Goal: Task Accomplishment & Management: Complete application form

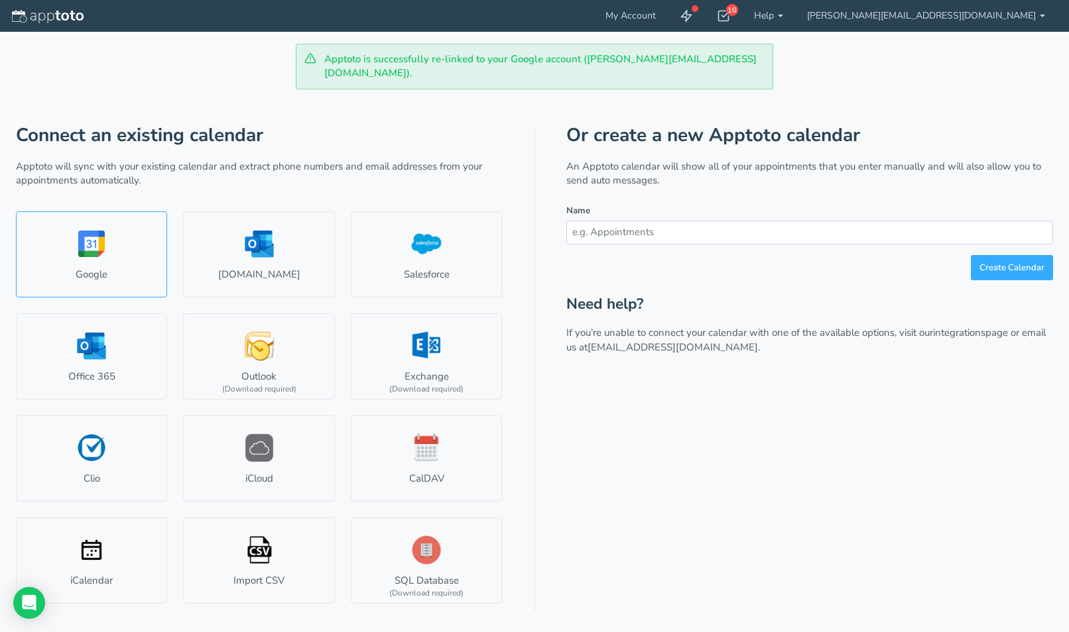
click at [60, 211] on link "Google" at bounding box center [91, 254] width 151 height 86
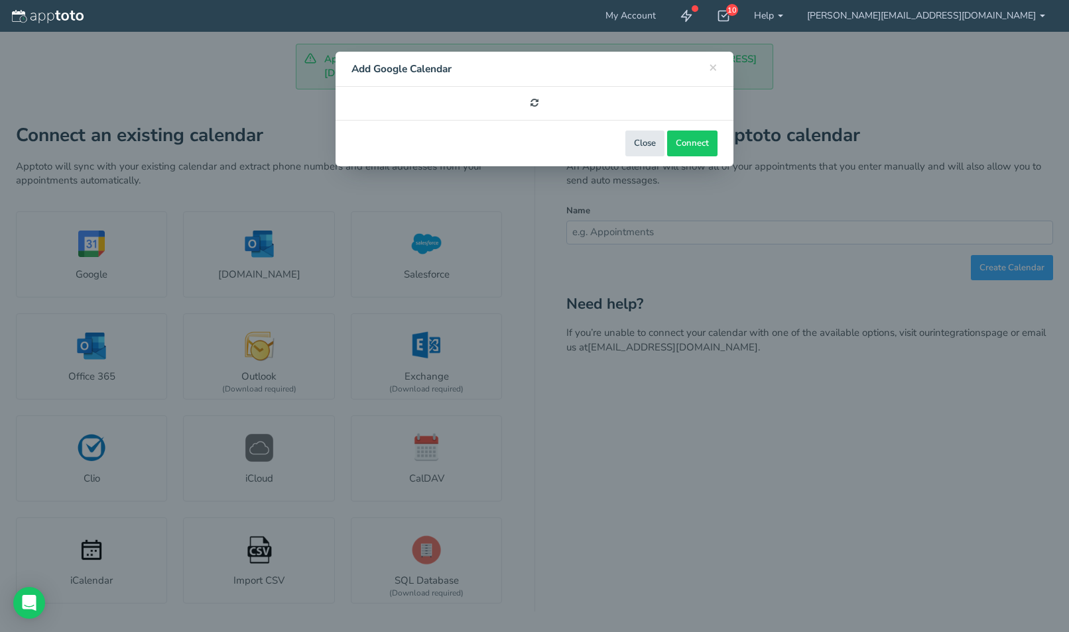
select select "number:57849"
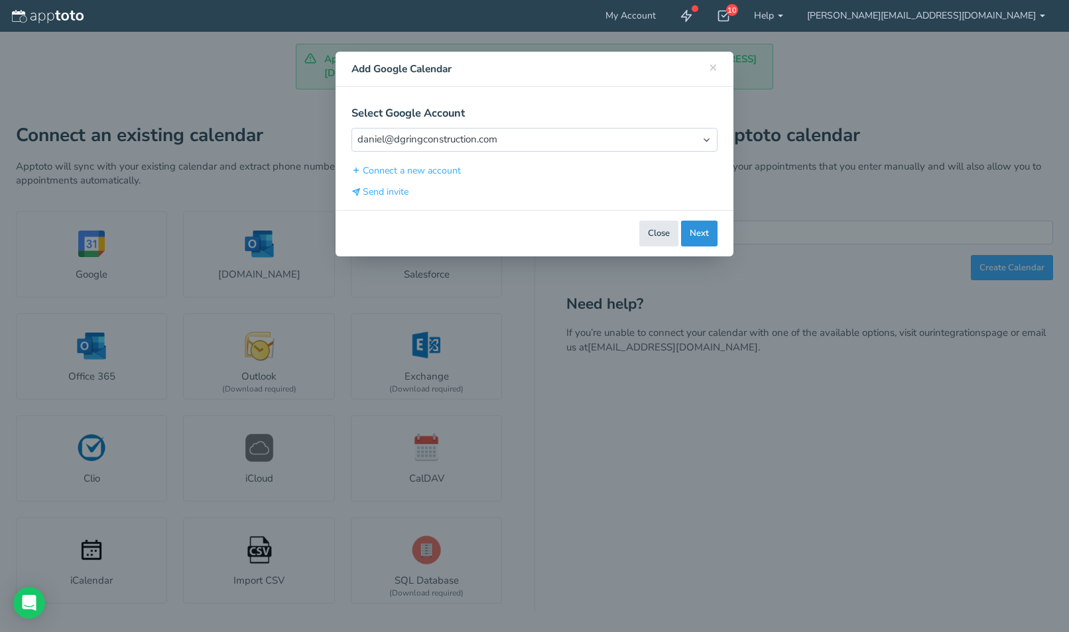
click at [702, 235] on button "Next" at bounding box center [699, 234] width 36 height 26
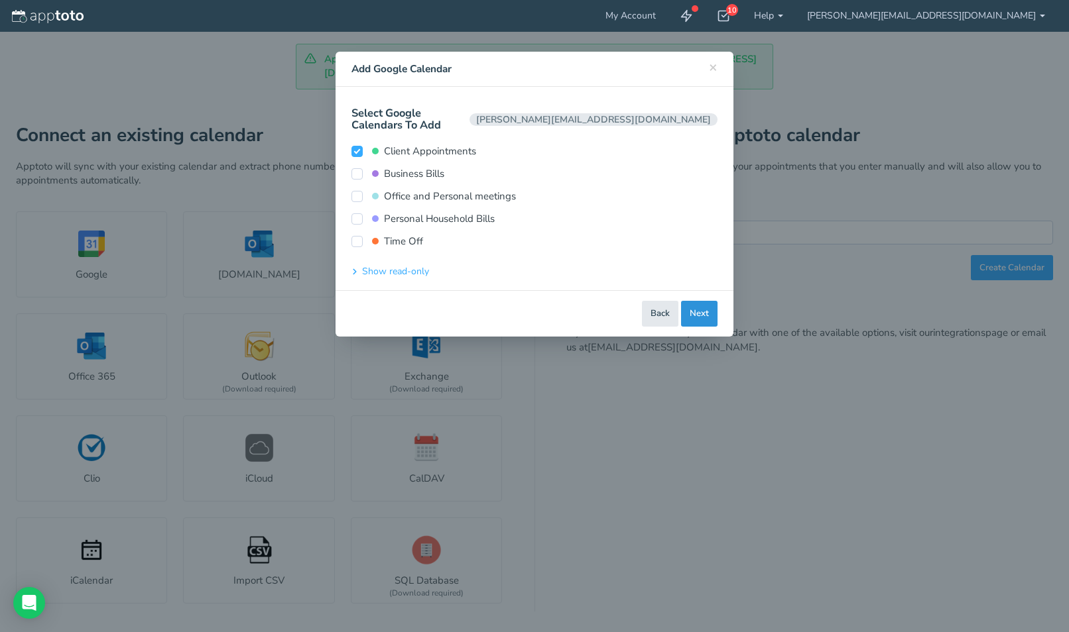
click at [694, 304] on button "Next" at bounding box center [699, 314] width 36 height 26
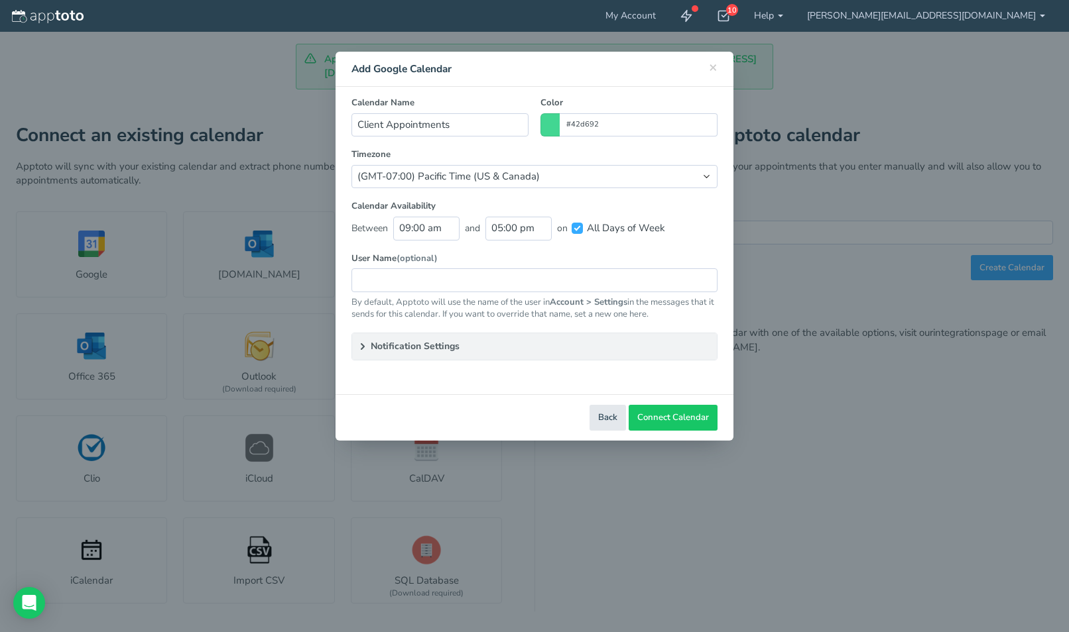
click at [695, 245] on div "Calendar Availability Between 09:00 am and 05:00 pm on All Days of Week All Day…" at bounding box center [534, 226] width 378 height 52
click at [663, 414] on span "Connect Calendar" at bounding box center [673, 418] width 72 height 13
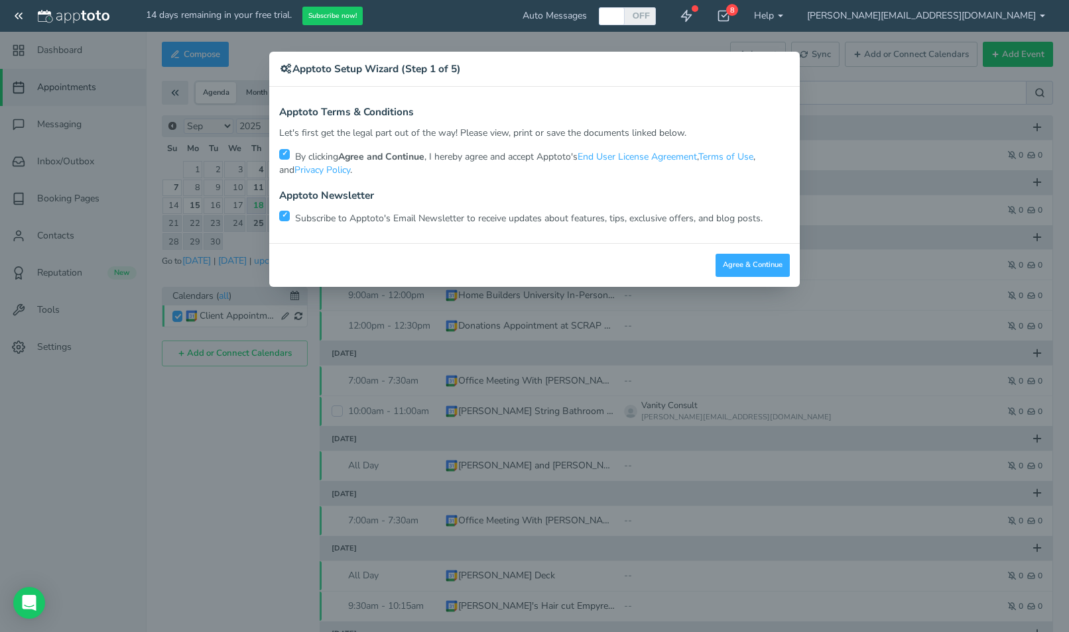
click at [277, 221] on div "Apptoto Terms & Conditions Let's first get the legal part out of the way! Pleas…" at bounding box center [534, 165] width 530 height 156
click at [284, 213] on input "checkbox" at bounding box center [284, 216] width 11 height 11
checkbox input "false"
click at [721, 259] on button "Agree & Continue" at bounding box center [752, 265] width 74 height 23
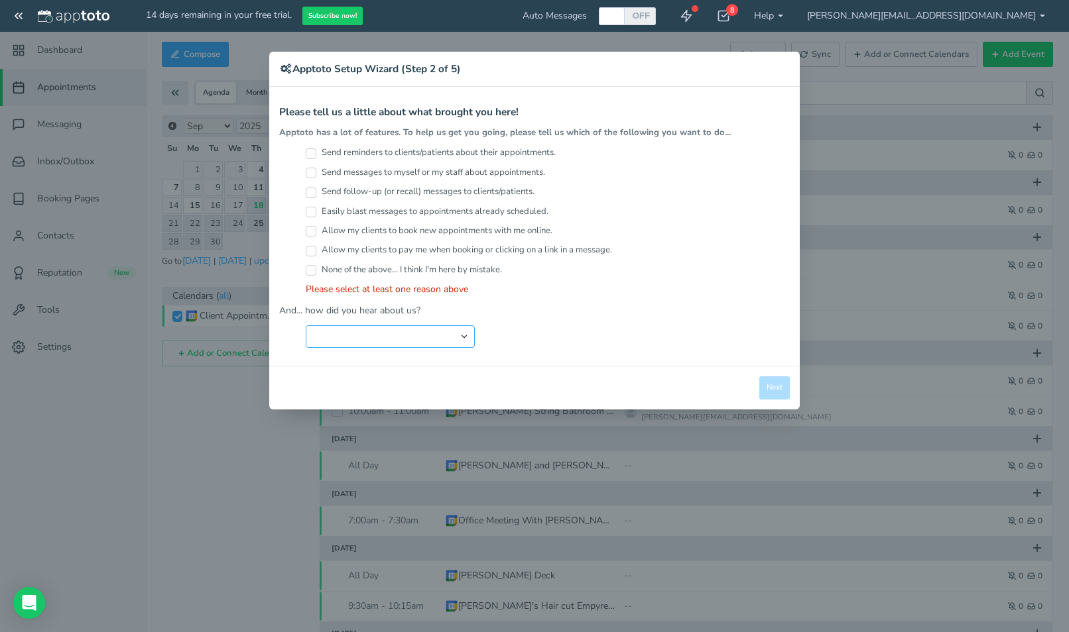
click at [407, 329] on select "Search Engine (Google, Yahoo, Bing, etc.) Search Engine Advertisement Blog Post…" at bounding box center [390, 337] width 169 height 23
click at [306, 326] on select "Search Engine (Google, Yahoo, Bing, etc.) Search Engine Advertisement Blog Post…" at bounding box center [390, 337] width 169 height 23
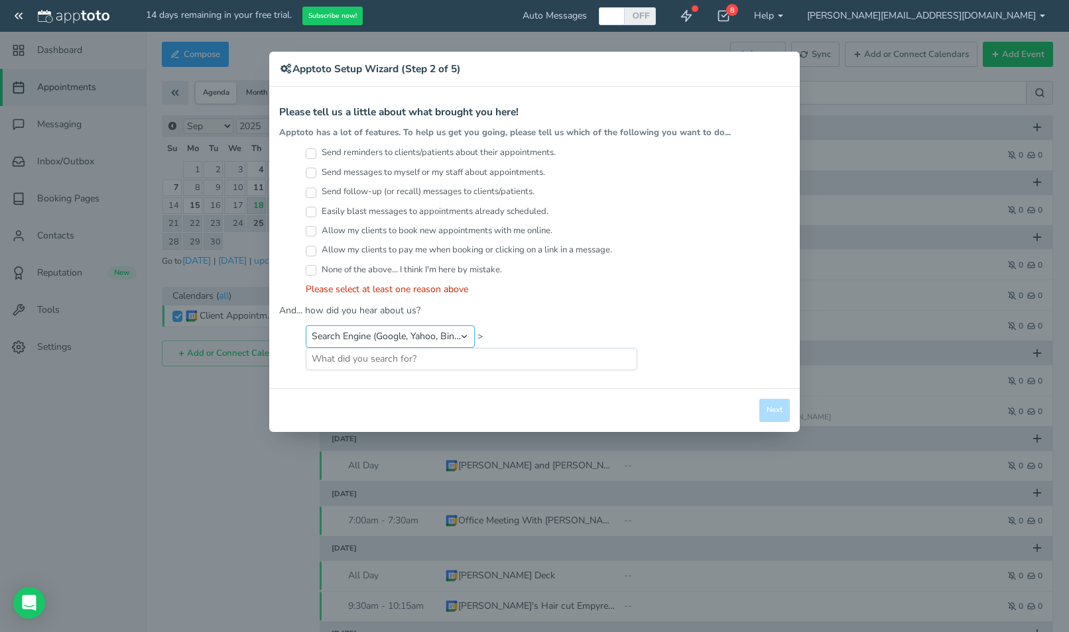
click at [409, 330] on select "Search Engine (Google, Yahoo, Bing, etc.) Search Engine Advertisement Blog Post…" at bounding box center [390, 337] width 169 height 23
select select "string:Other"
click at [306, 326] on select "Search Engine (Google, Yahoo, Bing, etc.) Search Engine Advertisement Blog Post…" at bounding box center [390, 337] width 169 height 23
type input "Chat GPT"
click at [310, 158] on input "Send reminders to clients/patients about their appointments." at bounding box center [311, 154] width 11 height 11
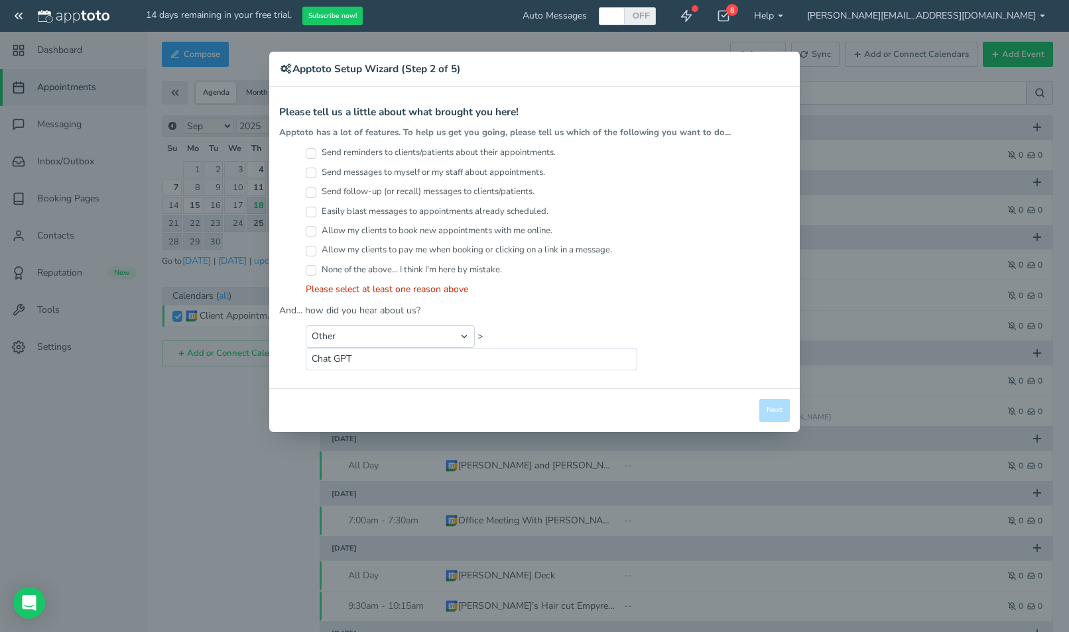
checkbox input "true"
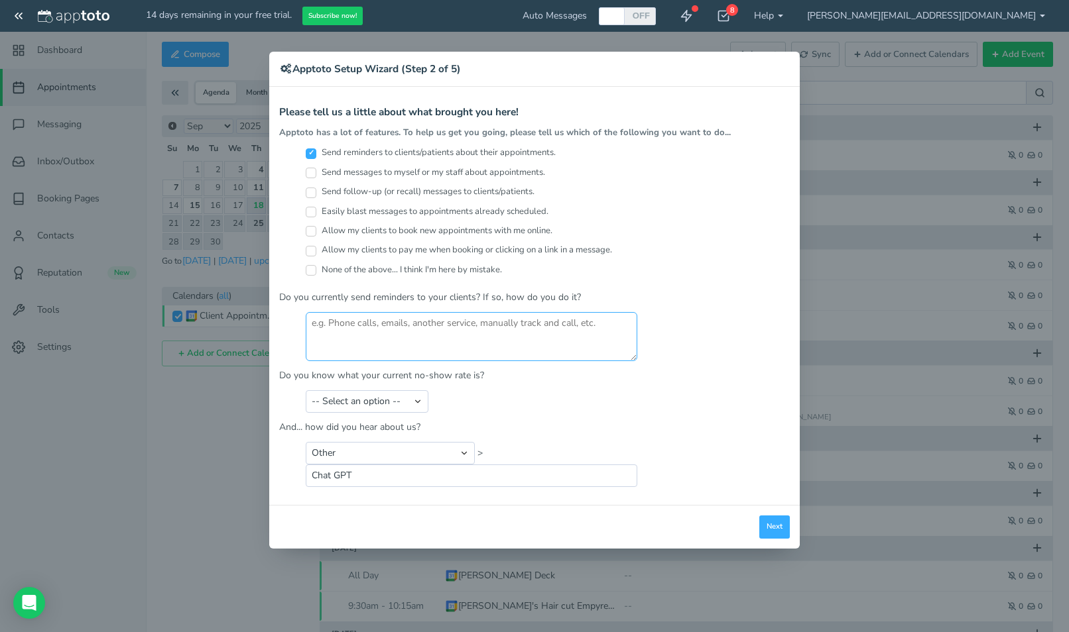
click at [357, 322] on textarea at bounding box center [471, 336] width 331 height 49
type textarea "G"
type textarea "R"
type textarea "Email"
click at [794, 530] on div "Close Logout Cancel Back Saving! Save Done Next Agree & Continue" at bounding box center [534, 527] width 530 height 44
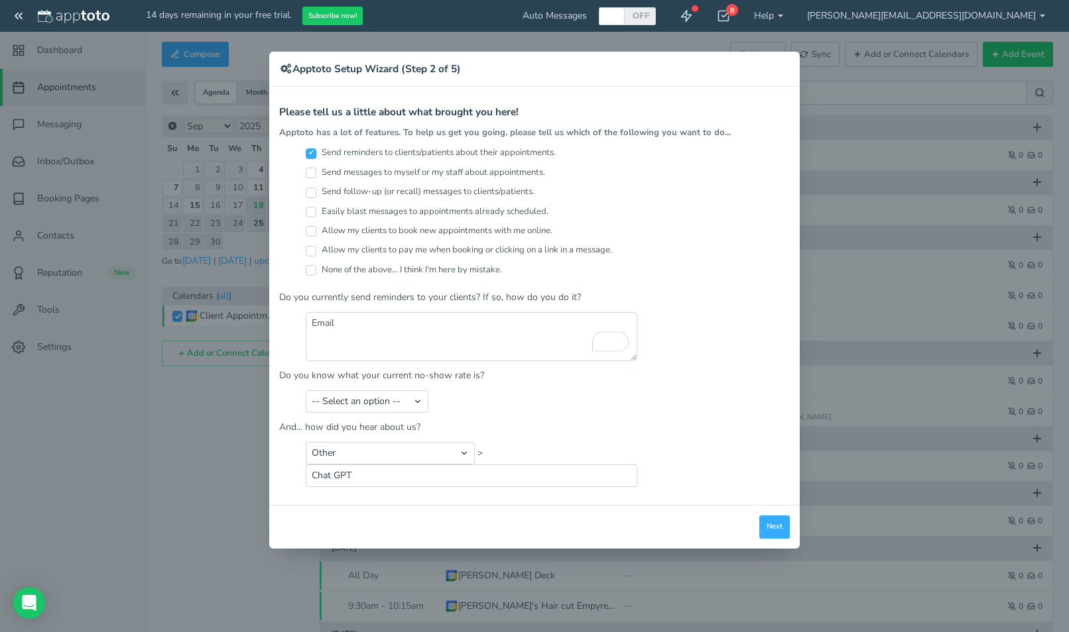
click at [436, 390] on div "-- Select an option -- Less than 5% 5-10% 10-20% 20-30% More than 30% Not sure" at bounding box center [534, 401] width 510 height 23
click at [403, 397] on select "-- Select an option -- Less than 5% 5-10% 10-20% 20-30% More than 30% Not sure" at bounding box center [367, 401] width 123 height 23
select select "string:Less than 5%"
click at [306, 390] on select "-- Select an option -- Less than 5% 5-10% 10-20% 20-30% More than 30% Not sure" at bounding box center [367, 401] width 123 height 23
click at [781, 526] on button "Next" at bounding box center [774, 527] width 30 height 23
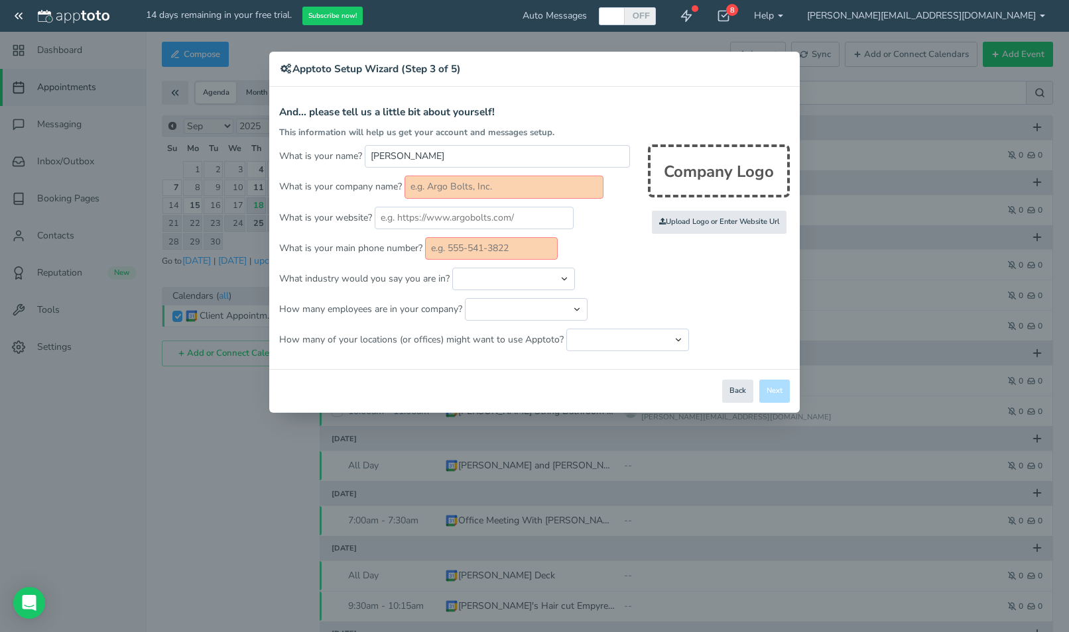
click at [447, 188] on input "text" at bounding box center [503, 187] width 199 height 23
type input "D.G. Ring Renovations"
click at [450, 257] on input "text" at bounding box center [491, 248] width 133 height 23
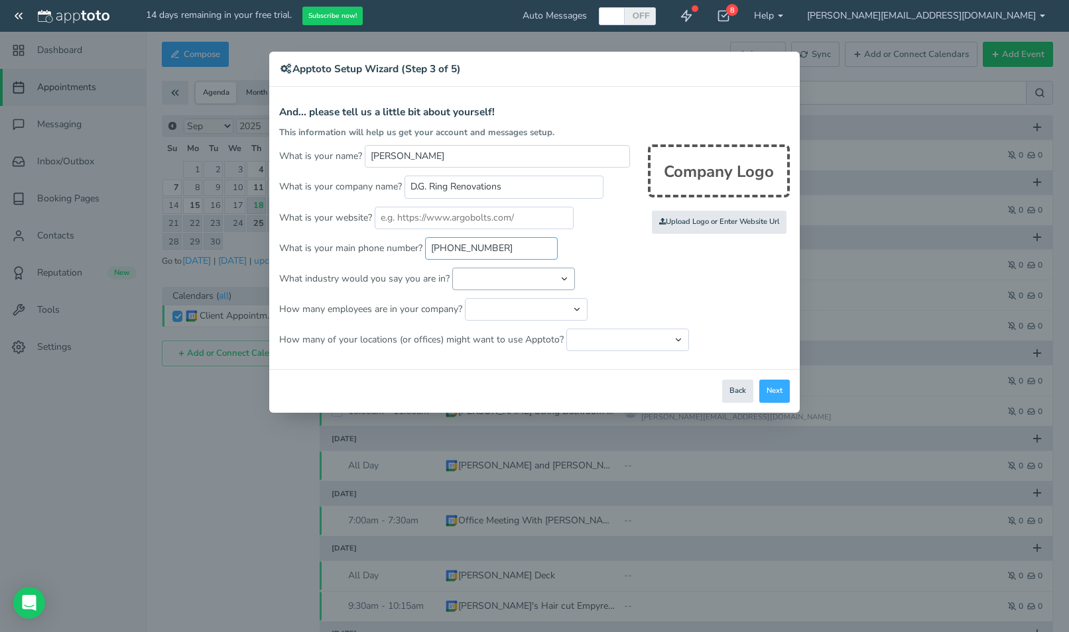
type input "[PHONE_NUMBER]"
click at [473, 280] on select "Automotive Cleaning Services Consulting Education - Classroom Education - Admis…" at bounding box center [513, 279] width 123 height 23
select select "string:Other"
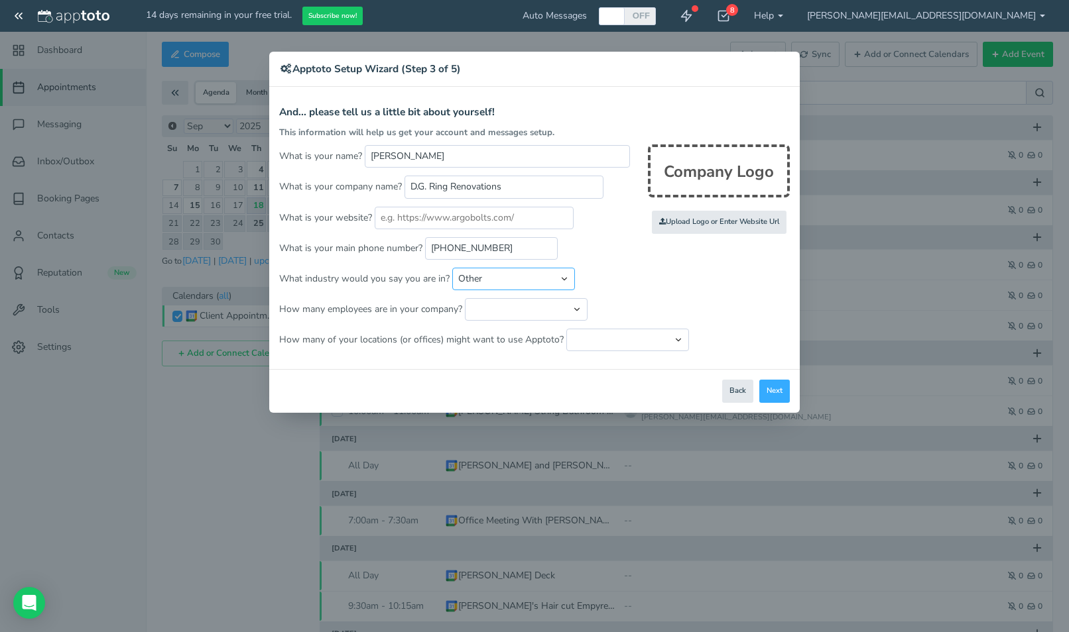
click at [452, 268] on select "Automotive Cleaning Services Consulting Education - Classroom Education - Admis…" at bounding box center [513, 279] width 123 height 23
click at [602, 283] on input "text" at bounding box center [656, 279] width 146 height 23
type input "General Contractor"
click at [512, 310] on select "Just me 1 to 5 6 to 10 11 to 25 26 to 50 51 to 100 101 to 500 501 to 1000 More …" at bounding box center [526, 309] width 123 height 23
select select "string:1..5"
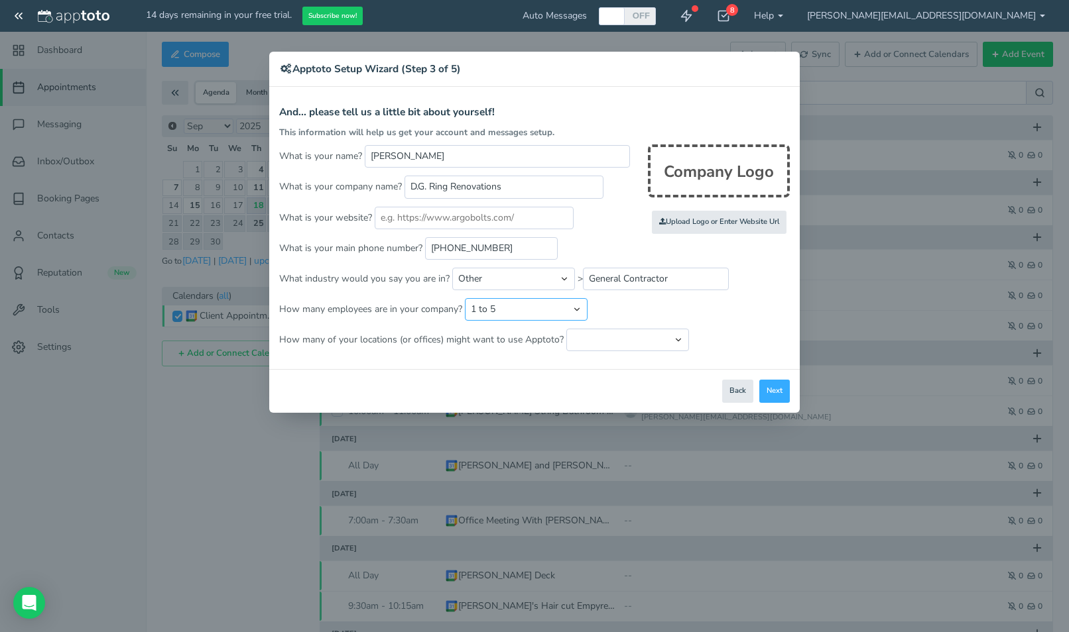
click at [465, 298] on select "Just me 1 to 5 6 to 10 11 to 25 26 to 50 51 to 100 101 to 500 501 to 1000 More …" at bounding box center [526, 309] width 123 height 23
click at [591, 341] on select "Just one location 2 3 4 5 6 to 10 11 to 25 26 to 50 More than 50" at bounding box center [627, 340] width 123 height 23
select select "string:1"
click at [566, 329] on select "Just one location 2 3 4 5 6 to 10 11 to 25 26 to 50 More than 50" at bounding box center [627, 340] width 123 height 23
click at [772, 397] on button "Next" at bounding box center [774, 391] width 30 height 23
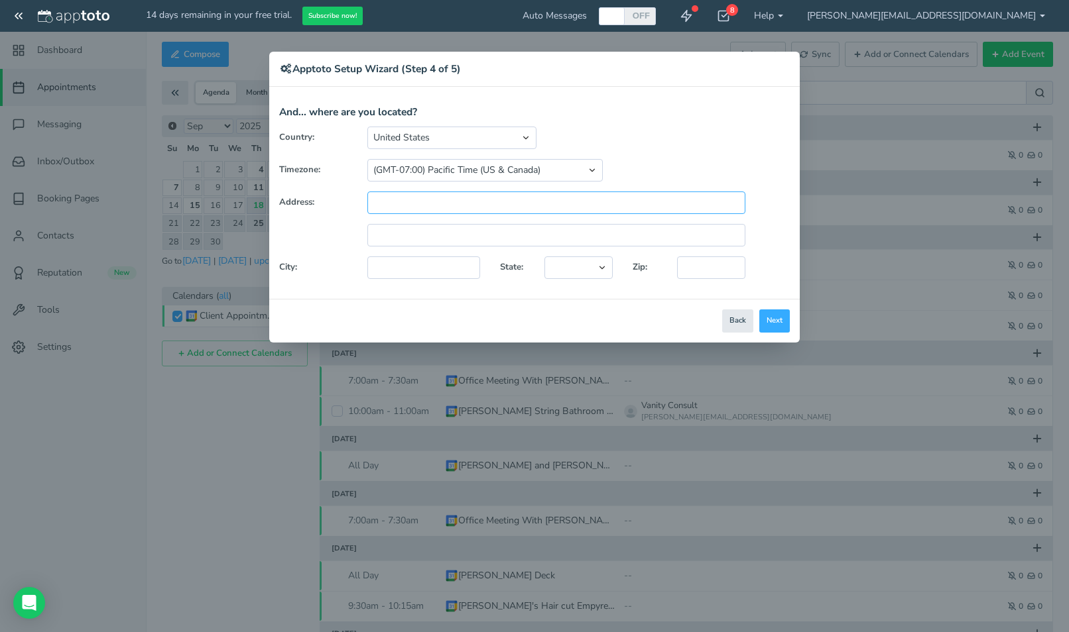
paste input "Apptoto"
type input "A"
paste input "[STREET_ADDRESS]"
type input "[STREET_ADDRESS]"
click at [372, 288] on div "Country: [GEOGRAPHIC_DATA] [GEOGRAPHIC_DATA] [GEOGRAPHIC_DATA] [GEOGRAPHIC_DATA…" at bounding box center [534, 208] width 530 height 162
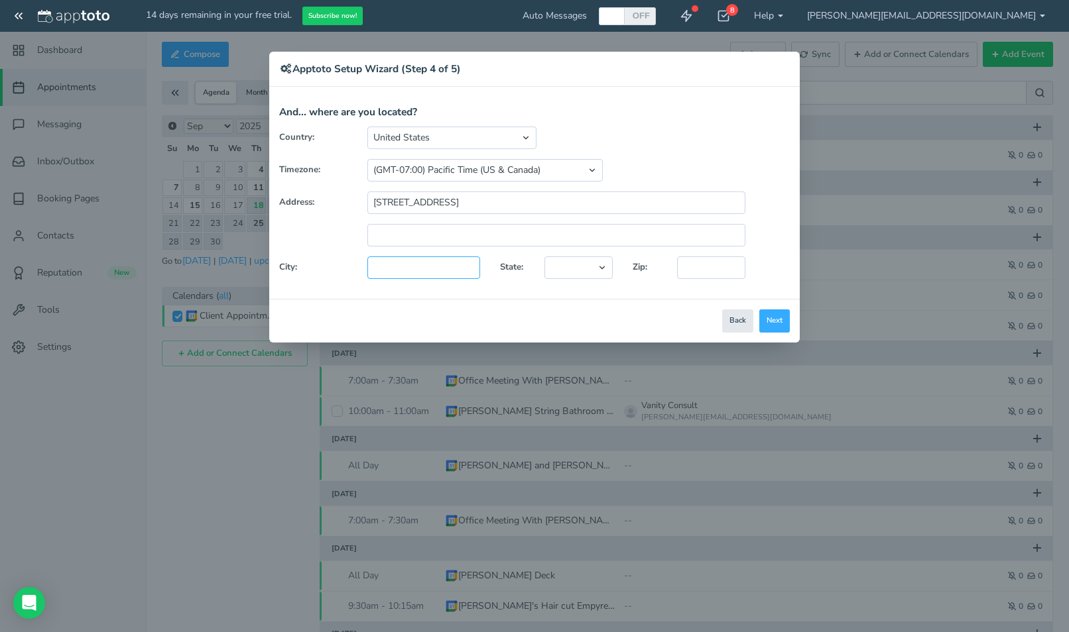
click at [430, 267] on input "text" at bounding box center [423, 268] width 113 height 23
type input "[GEOGRAPHIC_DATA]"
click at [557, 265] on select "[US_STATE] [US_STATE] [US_STATE] [US_STATE] [US_STATE] [US_STATE] [US_STATE] [U…" at bounding box center [578, 268] width 68 height 23
select select "string:OR"
click at [701, 276] on input "text" at bounding box center [711, 268] width 68 height 23
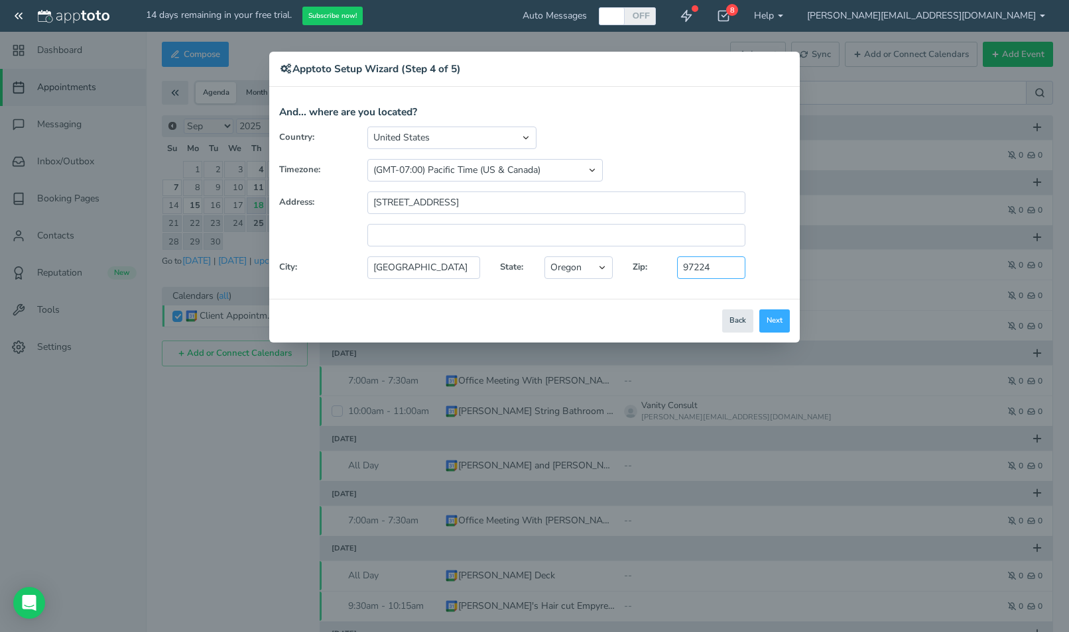
click at [707, 260] on input "97224" at bounding box center [711, 268] width 68 height 23
type input "97224"
click at [719, 135] on div "[GEOGRAPHIC_DATA] [GEOGRAPHIC_DATA] [GEOGRAPHIC_DATA] [GEOGRAPHIC_DATA] [GEOGRA…" at bounding box center [556, 138] width 398 height 23
drag, startPoint x: 488, startPoint y: 200, endPoint x: 664, endPoint y: 227, distance: 177.7
click at [664, 227] on div "Country: [GEOGRAPHIC_DATA] [GEOGRAPHIC_DATA] [GEOGRAPHIC_DATA] [GEOGRAPHIC_DATA…" at bounding box center [534, 208] width 530 height 162
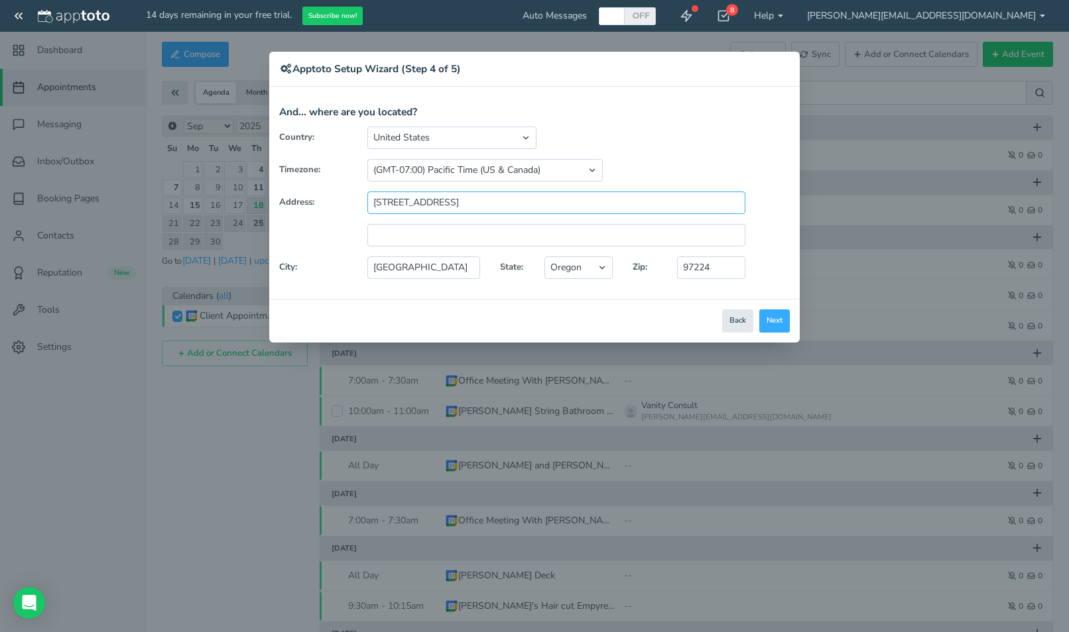
type input "[STREET_ADDRESS]"
click at [749, 137] on div "[GEOGRAPHIC_DATA] [GEOGRAPHIC_DATA] [GEOGRAPHIC_DATA] [GEOGRAPHIC_DATA] [GEOGRA…" at bounding box center [556, 138] width 398 height 23
click at [776, 321] on button "Next" at bounding box center [774, 321] width 30 height 23
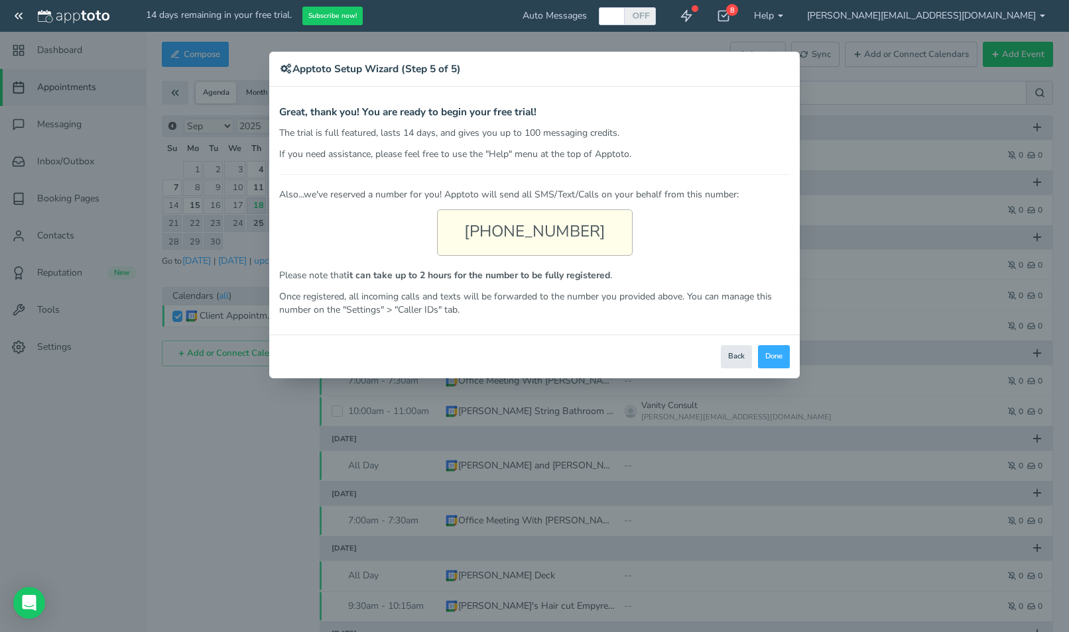
click at [589, 227] on div "[PHONE_NUMBER]" at bounding box center [535, 233] width 196 height 46
click at [598, 230] on div "[PHONE_NUMBER]" at bounding box center [535, 233] width 196 height 46
click at [581, 223] on div "[PHONE_NUMBER]" at bounding box center [535, 233] width 196 height 46
click at [777, 356] on button "Done" at bounding box center [774, 356] width 32 height 23
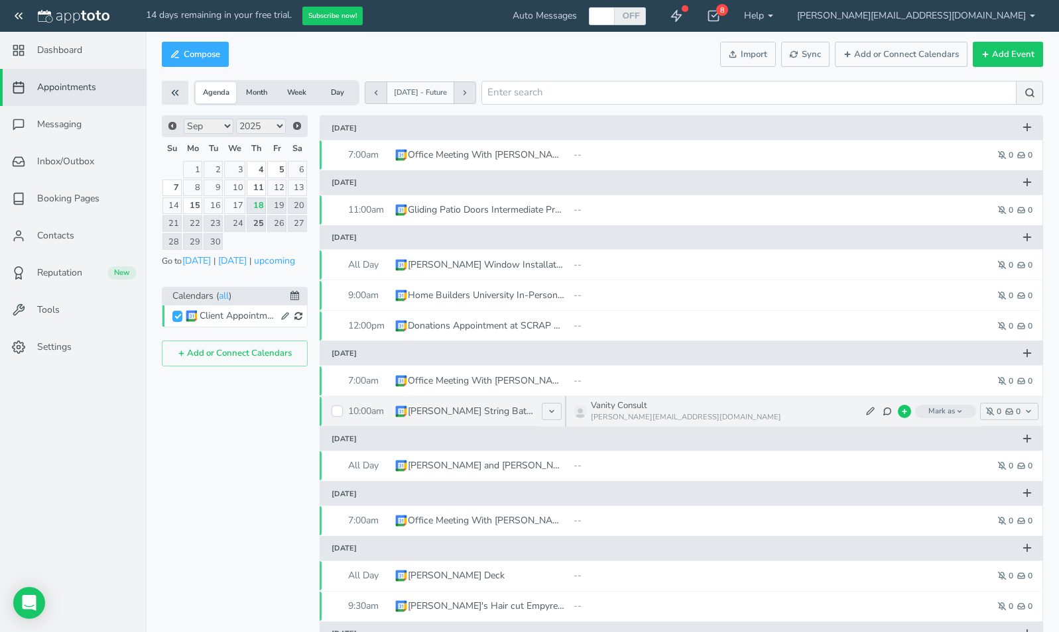
click at [335, 411] on input "checkbox" at bounding box center [336, 411] width 11 height 11
checkbox input "true"
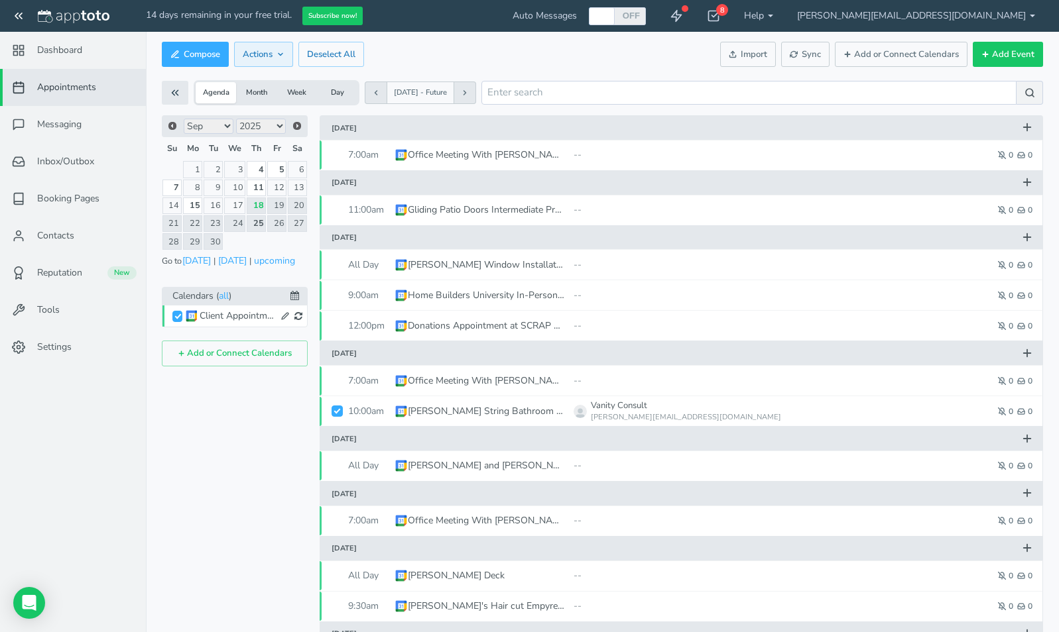
click at [267, 57] on span "Actions" at bounding box center [264, 54] width 42 height 13
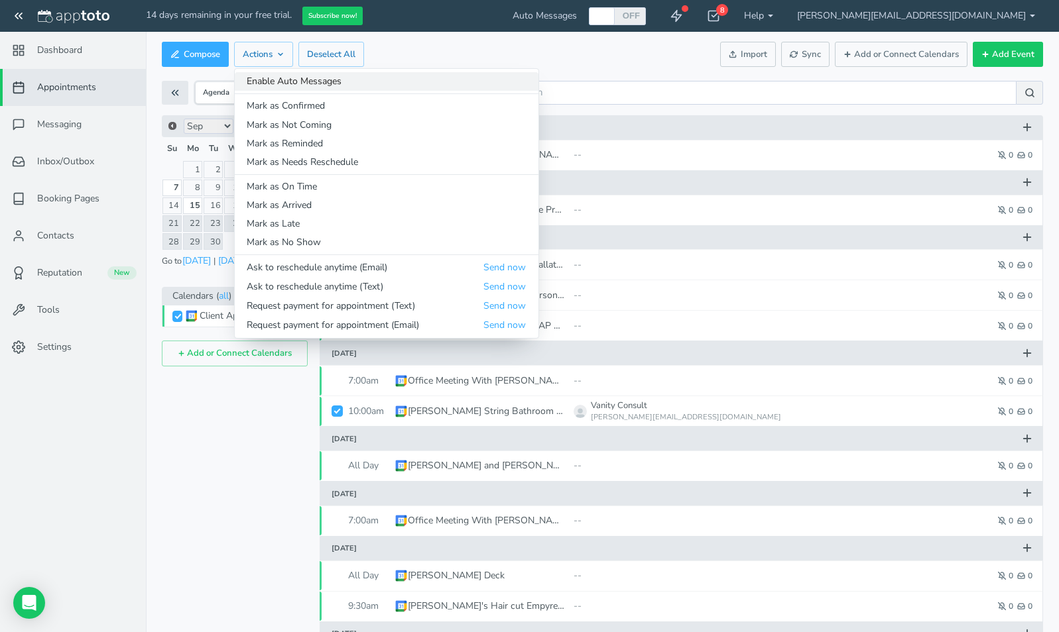
click at [336, 86] on link "Enable Auto Messages" at bounding box center [387, 81] width 304 height 19
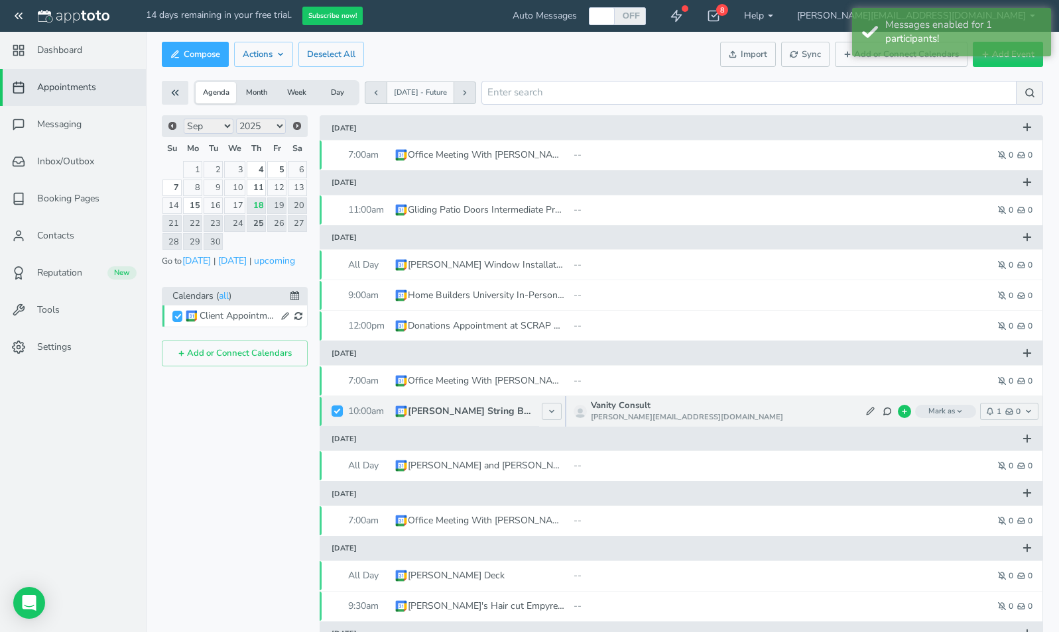
click at [337, 408] on input "checkbox" at bounding box center [336, 411] width 11 height 11
checkbox input "false"
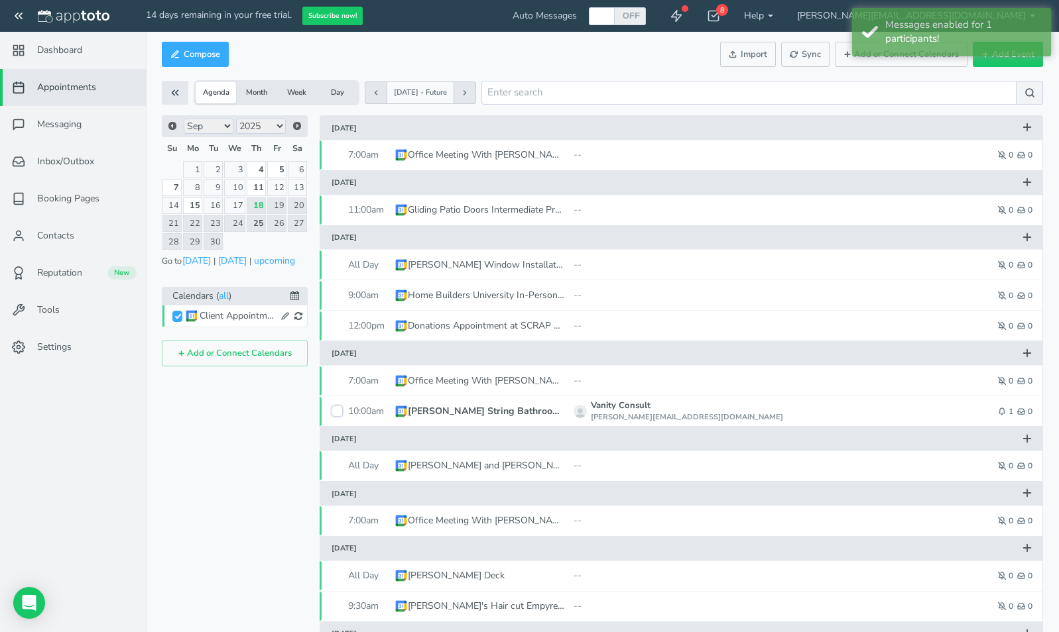
scroll to position [1, 0]
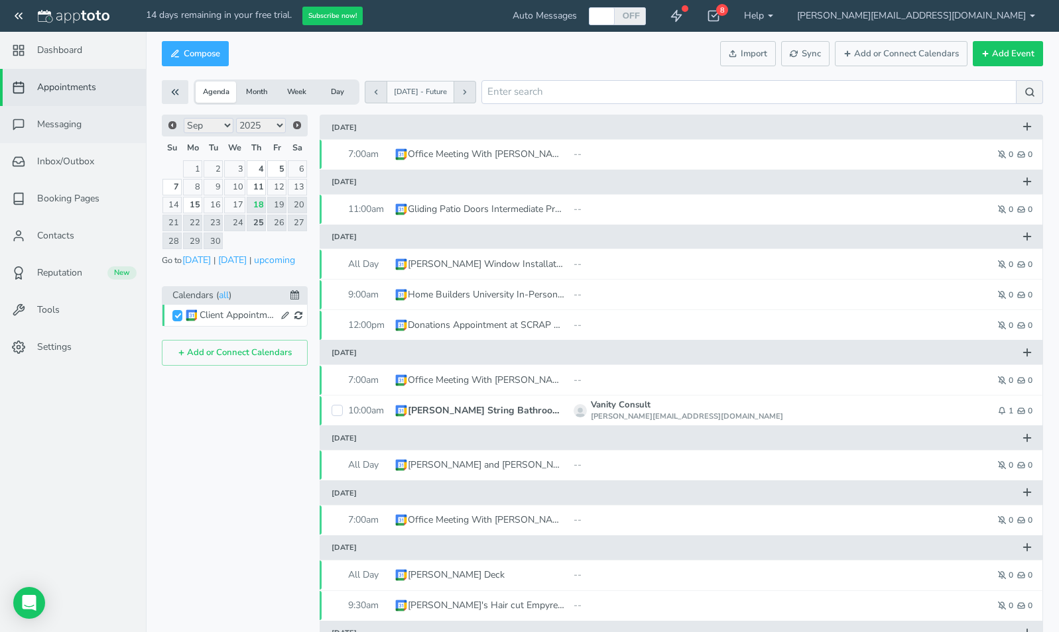
click at [82, 119] on span "Messaging" at bounding box center [59, 124] width 44 height 13
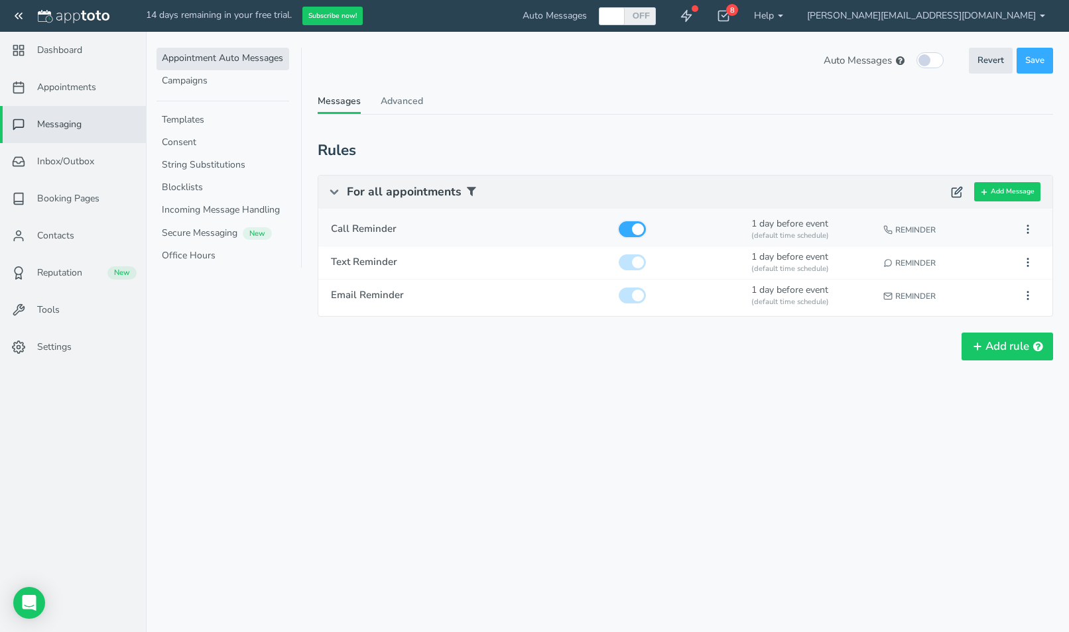
click at [639, 231] on input "checkbox" at bounding box center [632, 229] width 27 height 16
checkbox input "false"
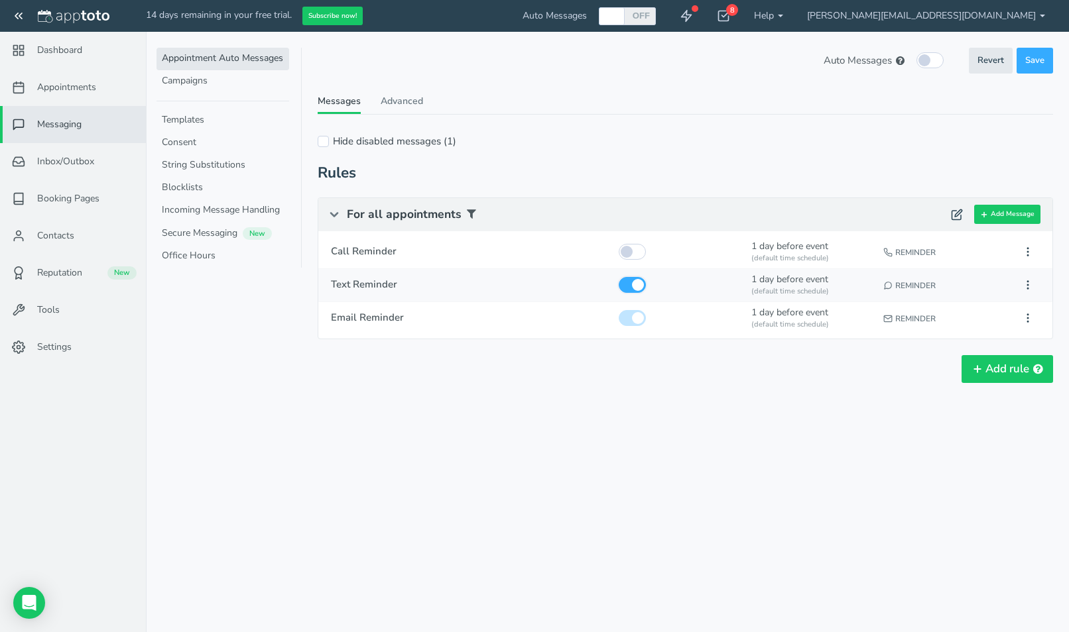
click at [629, 282] on input "checkbox" at bounding box center [632, 285] width 27 height 16
checkbox input "false"
click at [635, 255] on input "checkbox" at bounding box center [632, 252] width 27 height 16
checkbox input "true"
click at [629, 318] on input "checkbox" at bounding box center [632, 318] width 27 height 16
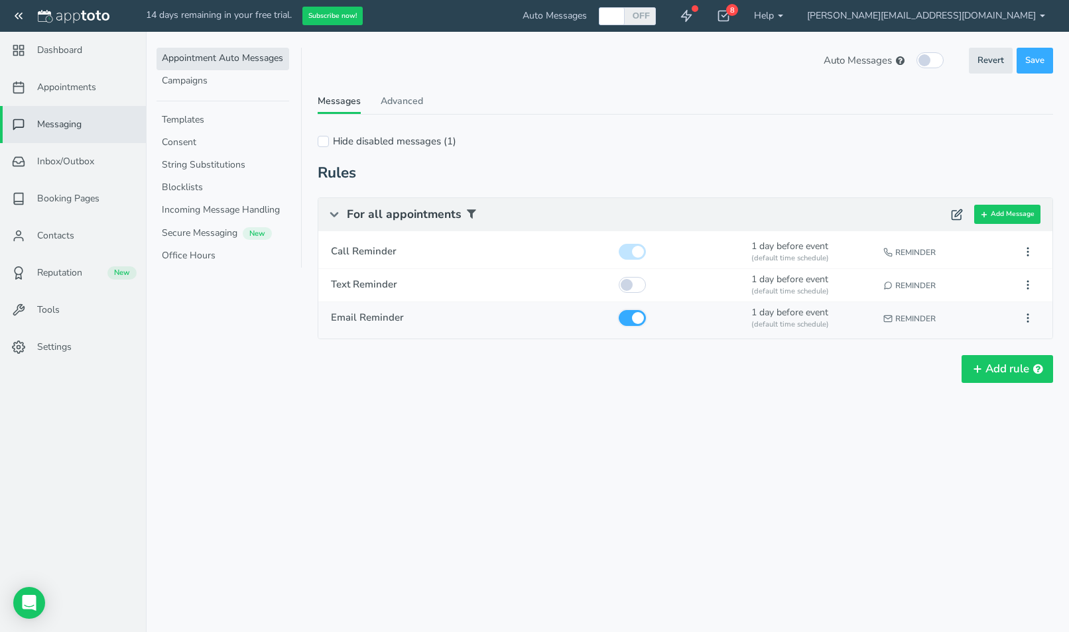
checkbox input "false"
click at [1024, 318] on icon at bounding box center [1028, 318] width 12 height 12
click at [779, 368] on div "Add otherwise Add rule" at bounding box center [685, 369] width 735 height 28
click at [1004, 216] on button "Add Message" at bounding box center [1007, 214] width 66 height 19
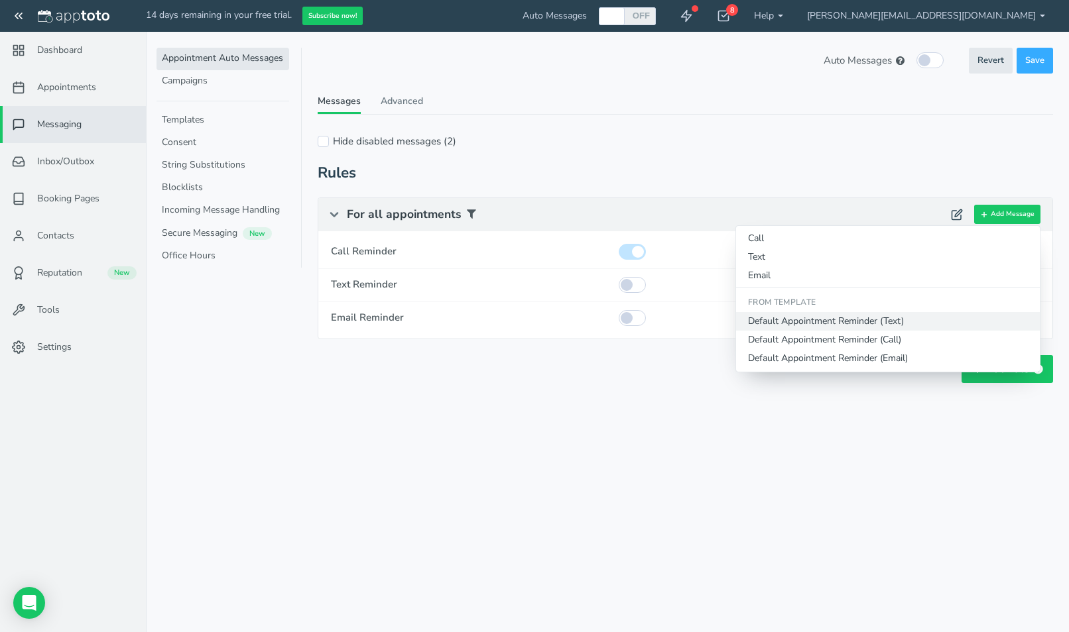
click at [835, 325] on button "Default Appointment Reminder (Text)" at bounding box center [888, 321] width 304 height 19
type input "Default Appointment Reminder"
checkbox input "true"
select select "number:1"
select select "string:default"
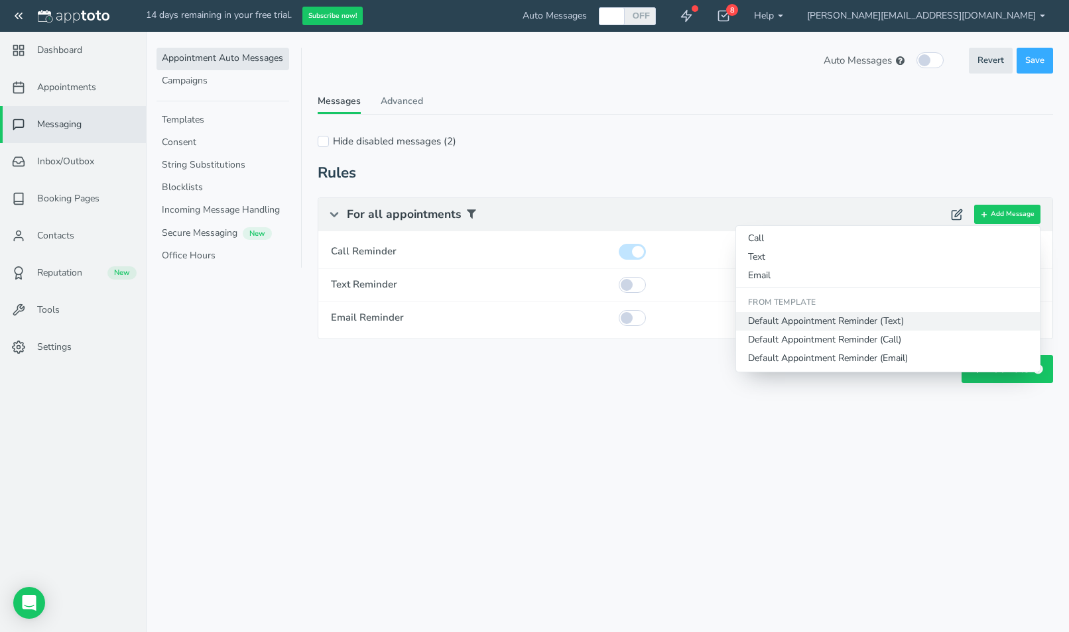
select select "string:1"
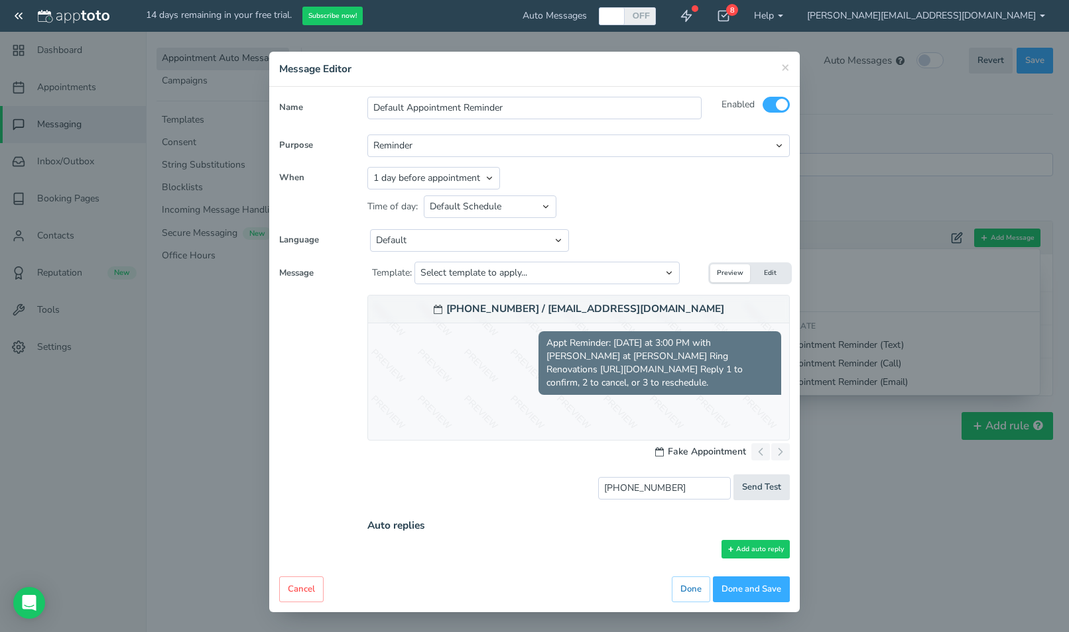
click at [789, 72] on div "× Message Editor" at bounding box center [534, 69] width 530 height 35
click at [781, 66] on span "×" at bounding box center [785, 67] width 9 height 19
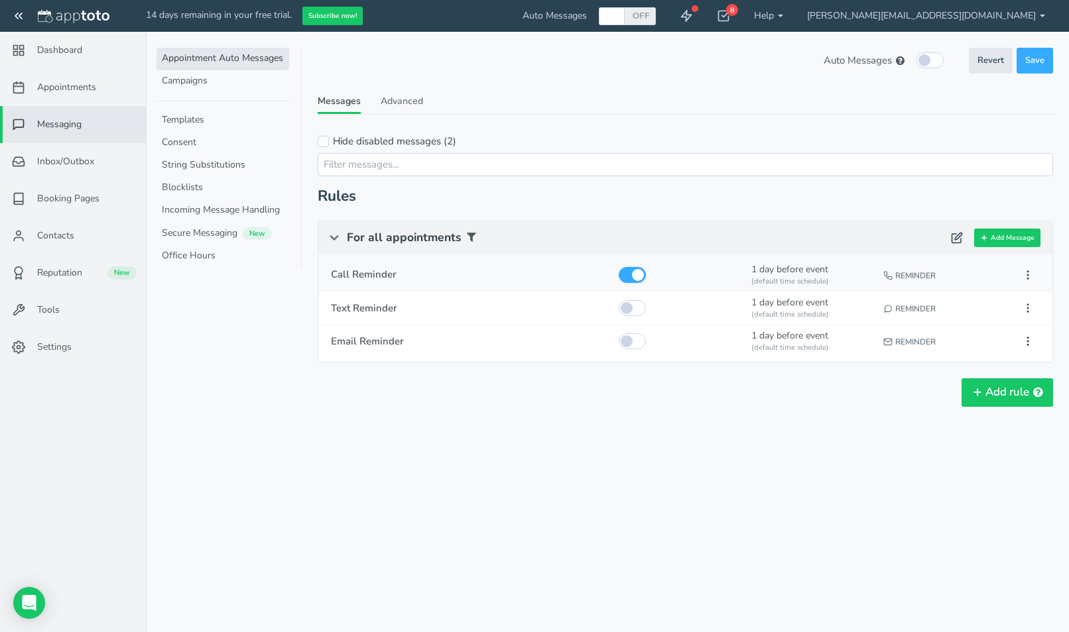
click at [627, 277] on input "checkbox" at bounding box center [632, 275] width 27 height 16
click at [640, 275] on input "checkbox" at bounding box center [632, 275] width 27 height 16
click at [622, 279] on input "checkbox" at bounding box center [632, 275] width 27 height 16
checkbox input "false"
click at [635, 316] on div at bounding box center [679, 308] width 129 height 24
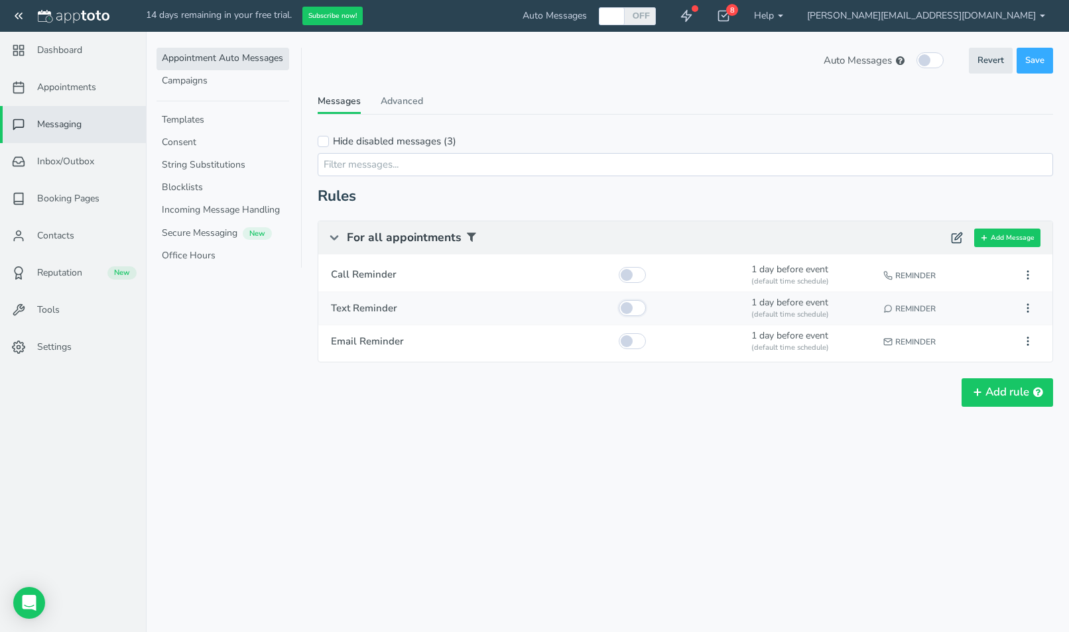
click at [635, 312] on input "checkbox" at bounding box center [632, 308] width 27 height 16
checkbox input "true"
click at [635, 345] on input "checkbox" at bounding box center [632, 341] width 27 height 16
click at [627, 348] on input "checkbox" at bounding box center [632, 341] width 27 height 16
checkbox input "false"
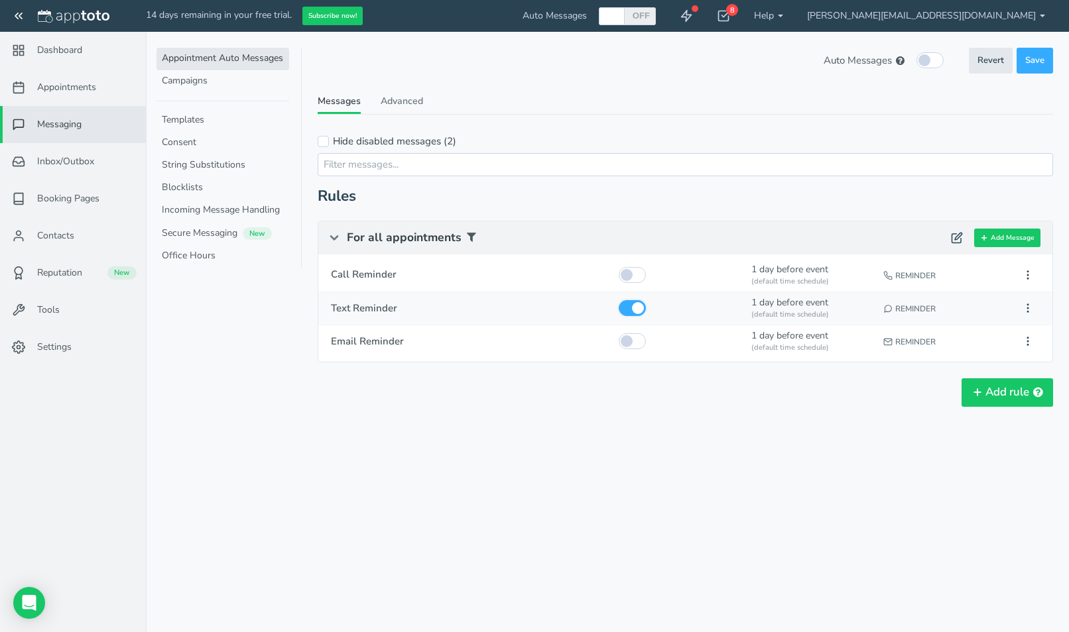
click at [629, 306] on input "checkbox" at bounding box center [632, 308] width 27 height 16
click at [649, 316] on div at bounding box center [679, 308] width 129 height 24
click at [1024, 315] on button at bounding box center [1028, 308] width 24 height 21
click at [636, 312] on input "checkbox" at bounding box center [632, 308] width 27 height 16
checkbox input "true"
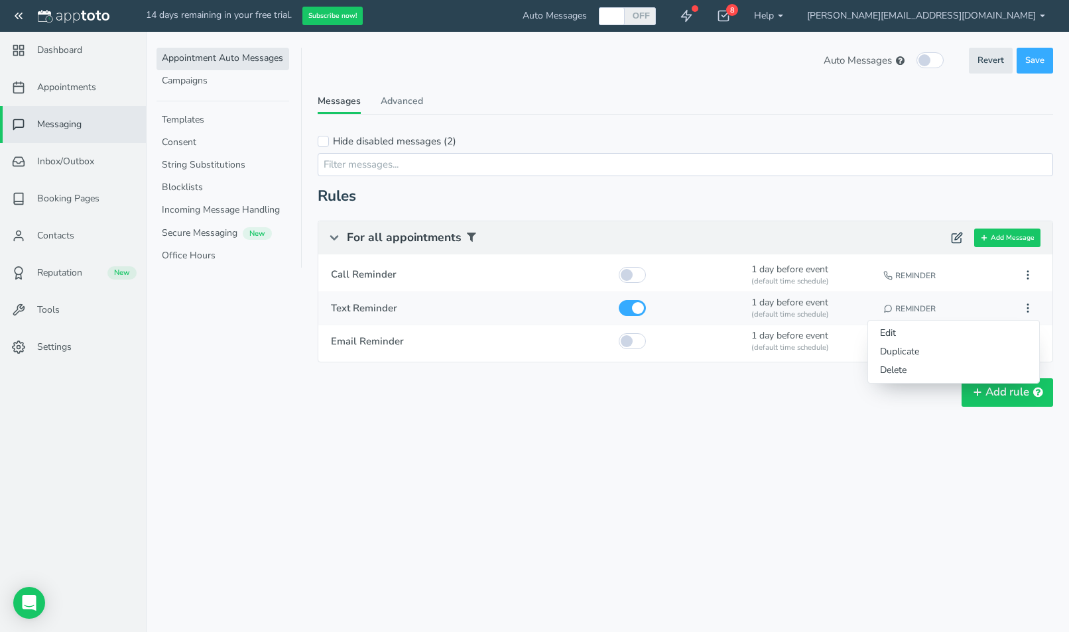
click at [680, 316] on div at bounding box center [679, 308] width 129 height 24
click at [734, 300] on div at bounding box center [679, 308] width 129 height 24
click at [638, 342] on input "checkbox" at bounding box center [632, 341] width 27 height 16
checkbox input "true"
click at [634, 412] on div "Auto Messages (in this schedule) Revert Save Revert Save These Auto Messages ar…" at bounding box center [685, 250] width 735 height 405
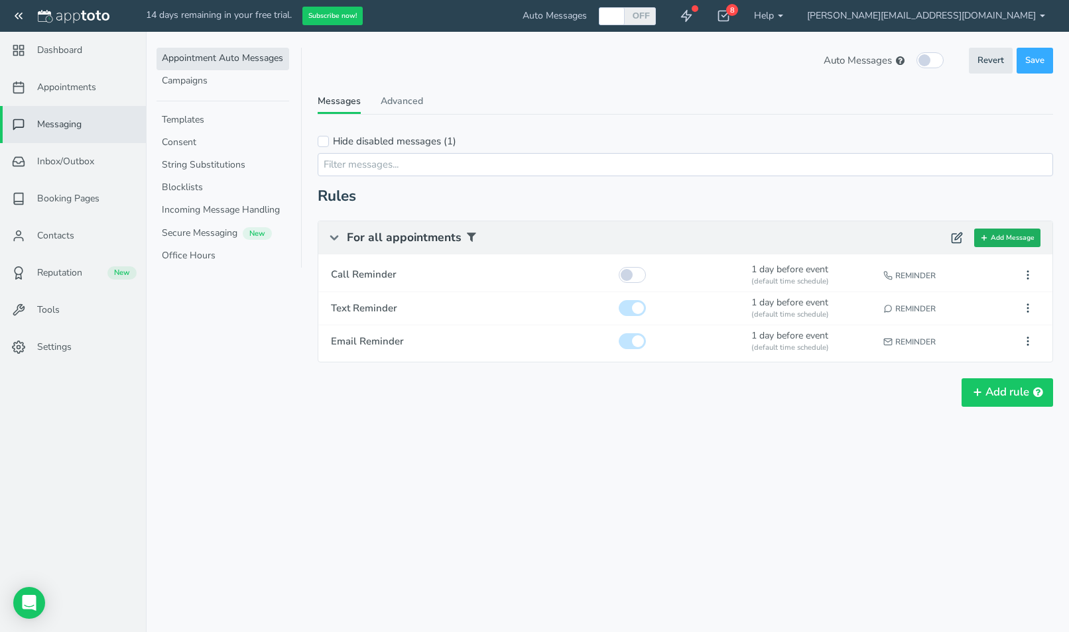
click at [996, 233] on button "Add Message" at bounding box center [1007, 238] width 66 height 19
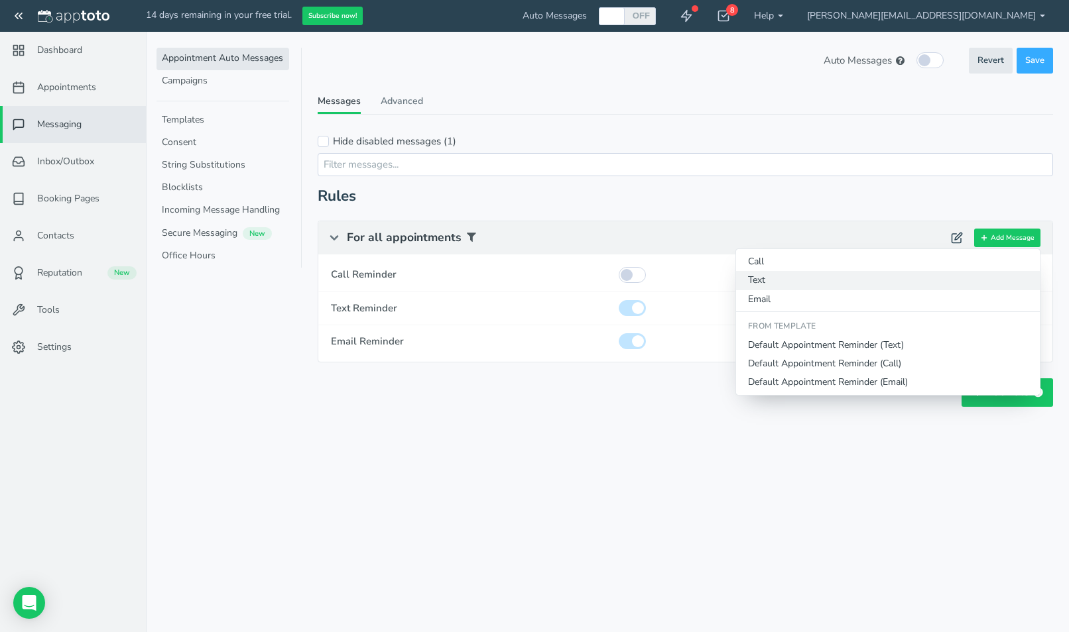
click at [758, 282] on button "Text" at bounding box center [888, 280] width 304 height 19
type input "Text Reminder"
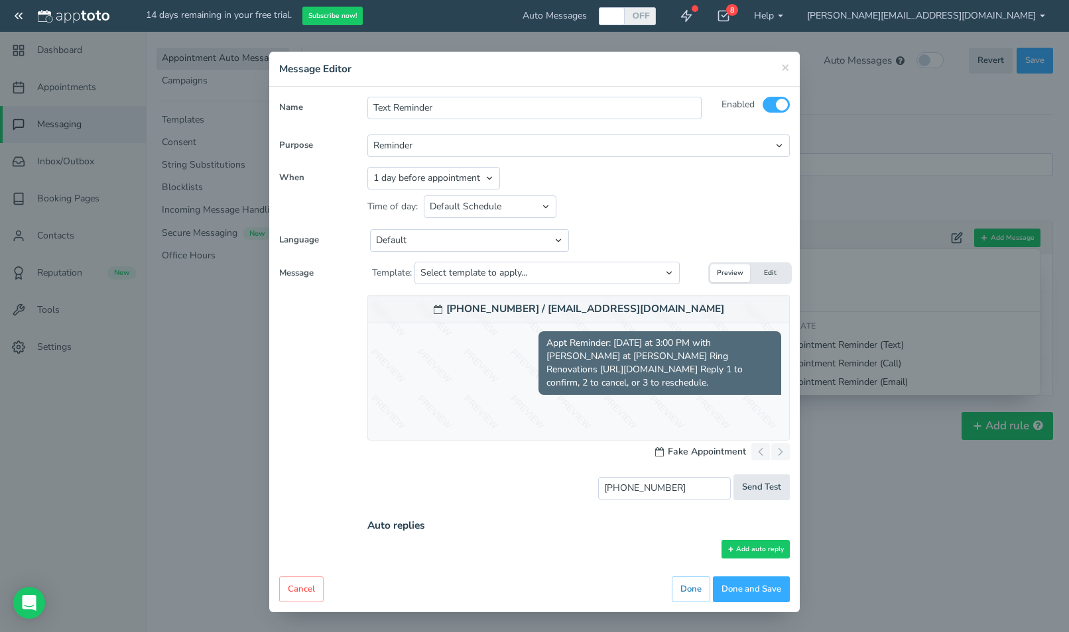
click at [625, 339] on span "Appt Reminder: [DATE] at 3:00 PM with [PERSON_NAME] at [PERSON_NAME] Ring Renov…" at bounding box center [659, 363] width 243 height 64
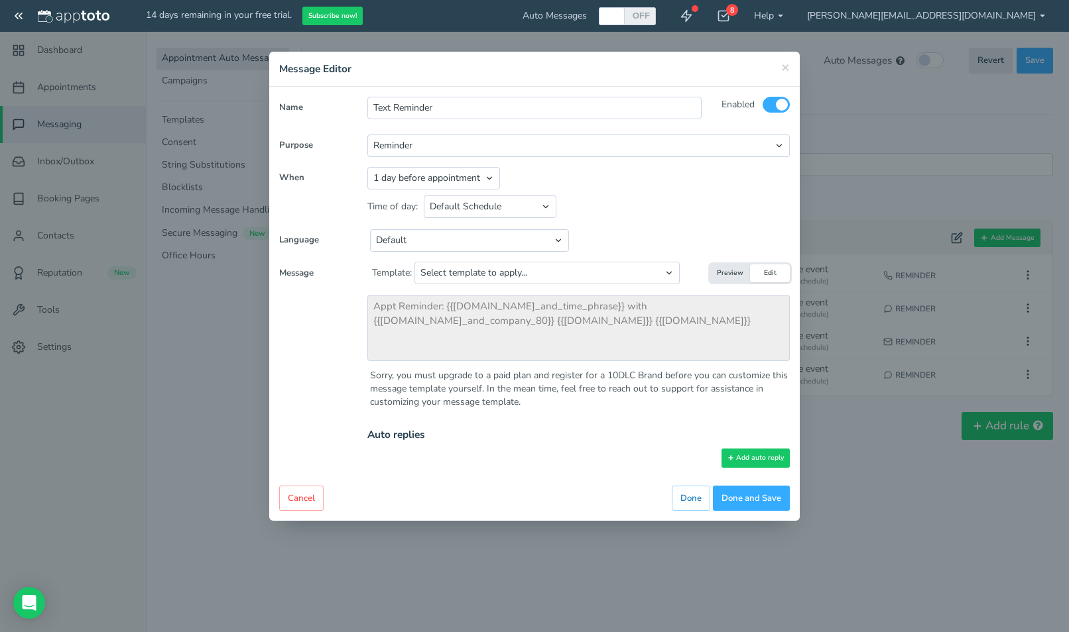
click at [732, 270] on button "Preview" at bounding box center [730, 274] width 40 height 18
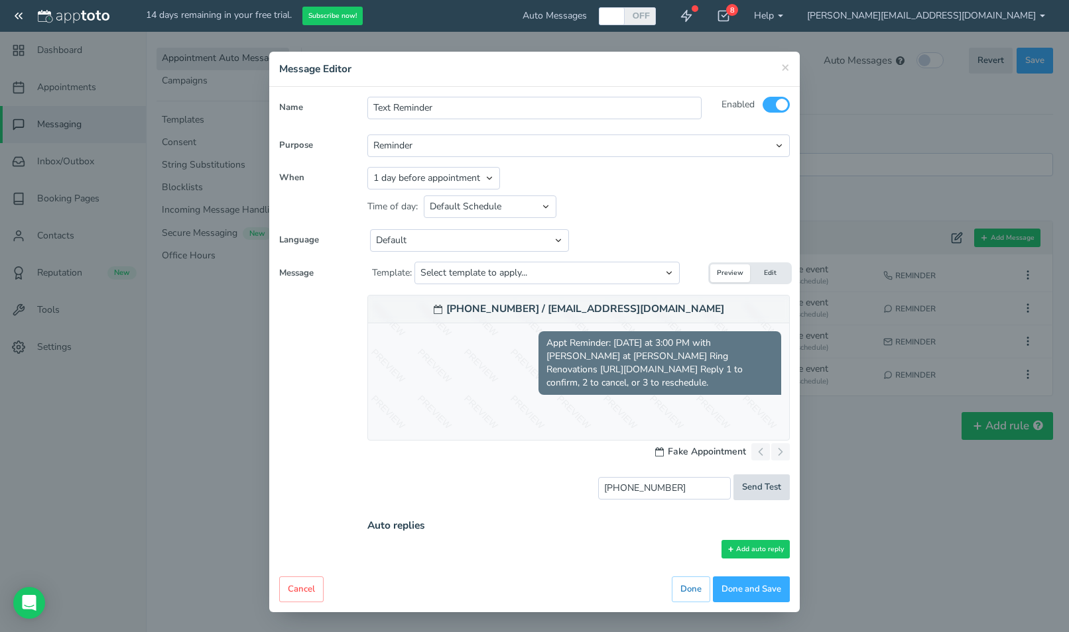
click at [742, 489] on span "Send Test" at bounding box center [761, 487] width 39 height 13
drag, startPoint x: 713, startPoint y: 383, endPoint x: 541, endPoint y: 335, distance: 178.2
click at [541, 335] on span "Appt Reminder: [DATE] at 3:00 PM with [PERSON_NAME] at [PERSON_NAME] Ring Renov…" at bounding box center [659, 363] width 243 height 64
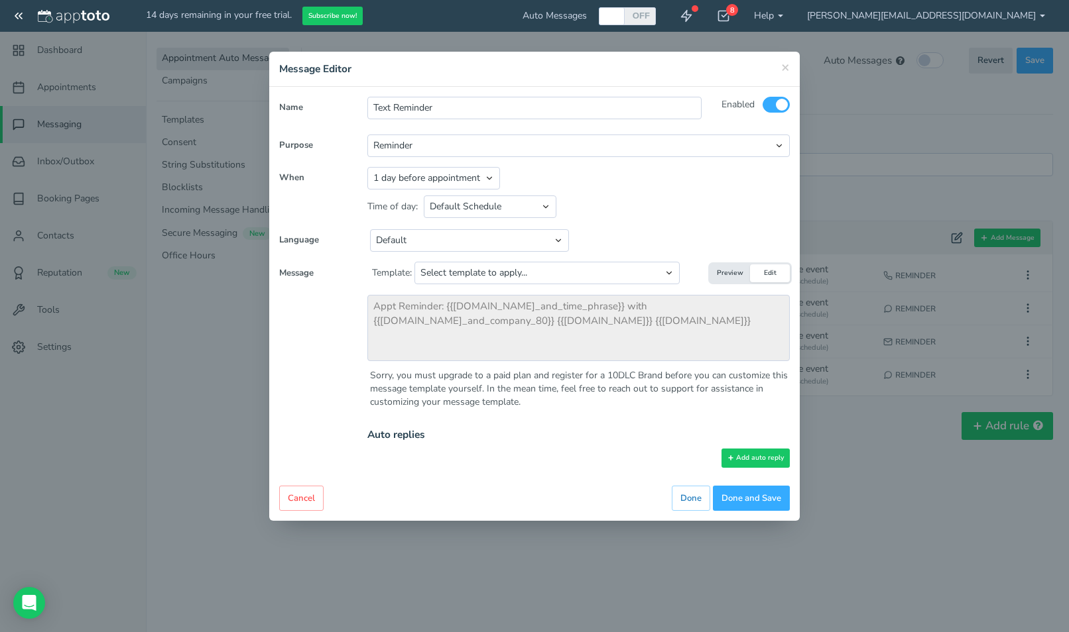
click at [727, 269] on button "Preview" at bounding box center [730, 274] width 40 height 18
type input "[PHONE_NUMBER]"
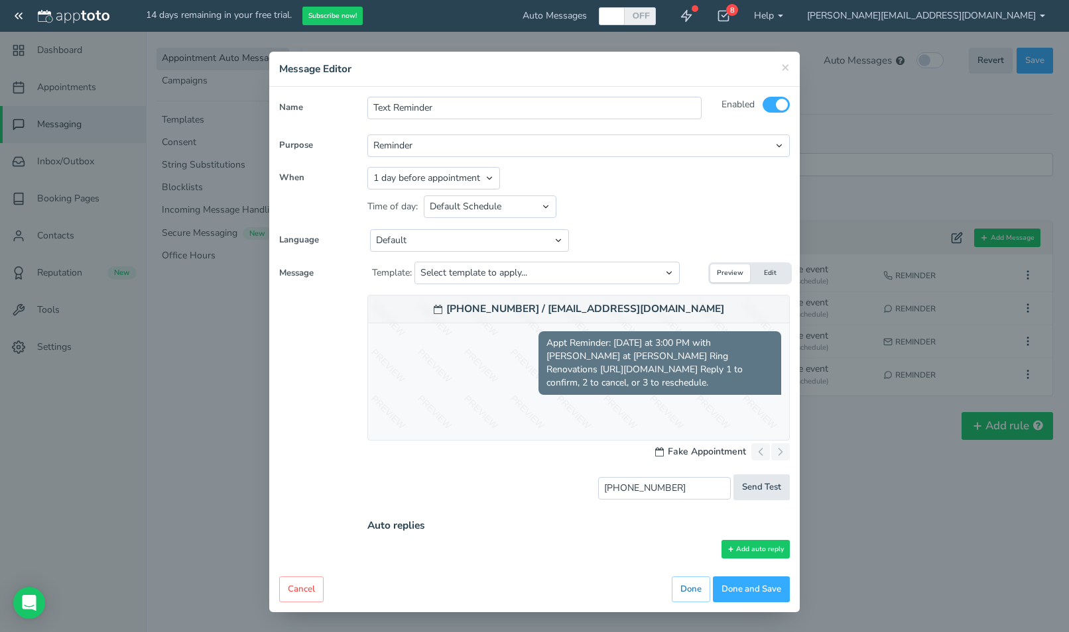
click at [769, 268] on button "Edit" at bounding box center [770, 274] width 40 height 18
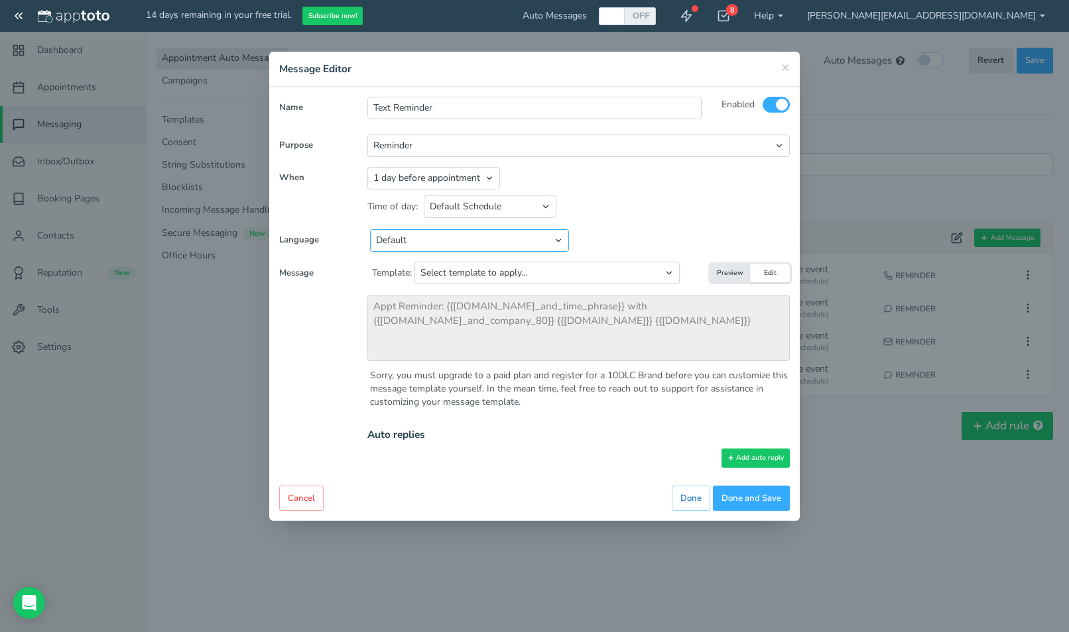
click at [437, 247] on select "Default English - [GEOGRAPHIC_DATA] English - [GEOGRAPHIC_DATA] English - [GEOG…" at bounding box center [469, 240] width 199 height 23
select select "string:en-[GEOGRAPHIC_DATA]"
click at [370, 229] on select "Default English - [GEOGRAPHIC_DATA] English - [GEOGRAPHIC_DATA] English - [GEOG…" at bounding box center [469, 240] width 199 height 23
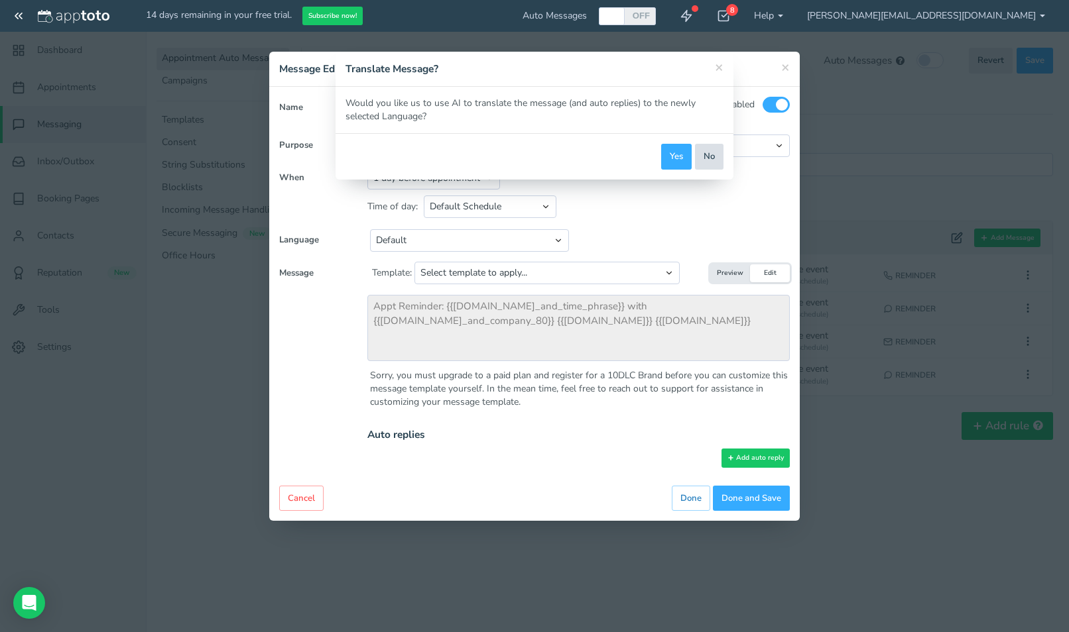
click at [701, 156] on button "No" at bounding box center [709, 157] width 29 height 26
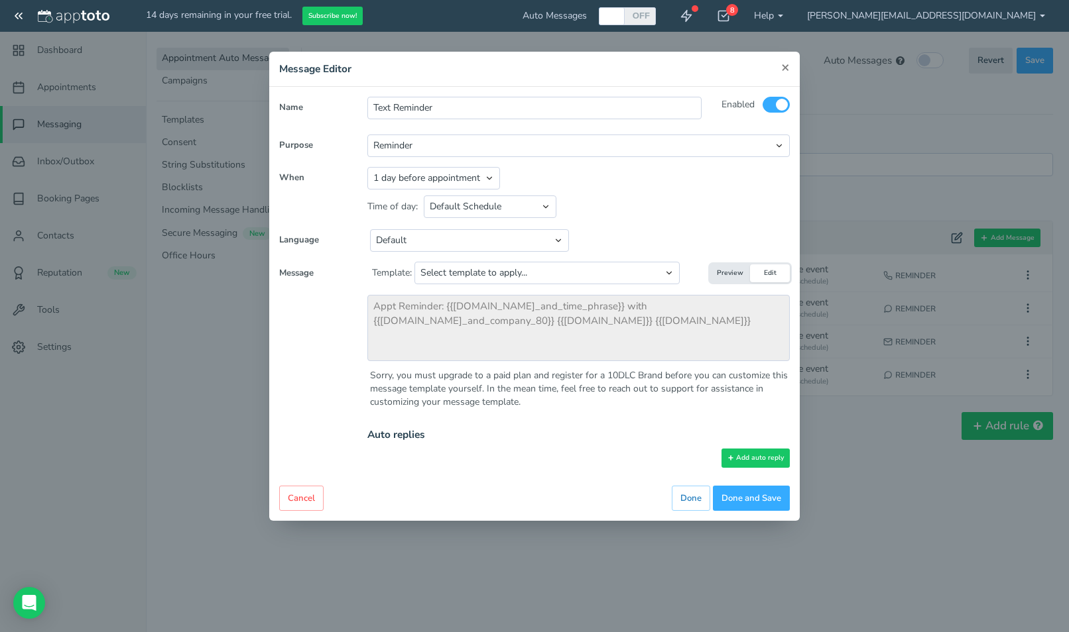
click at [782, 74] on span "×" at bounding box center [785, 67] width 9 height 19
click at [783, 69] on span "×" at bounding box center [785, 67] width 9 height 19
click at [290, 506] on button "Cancel" at bounding box center [301, 499] width 44 height 26
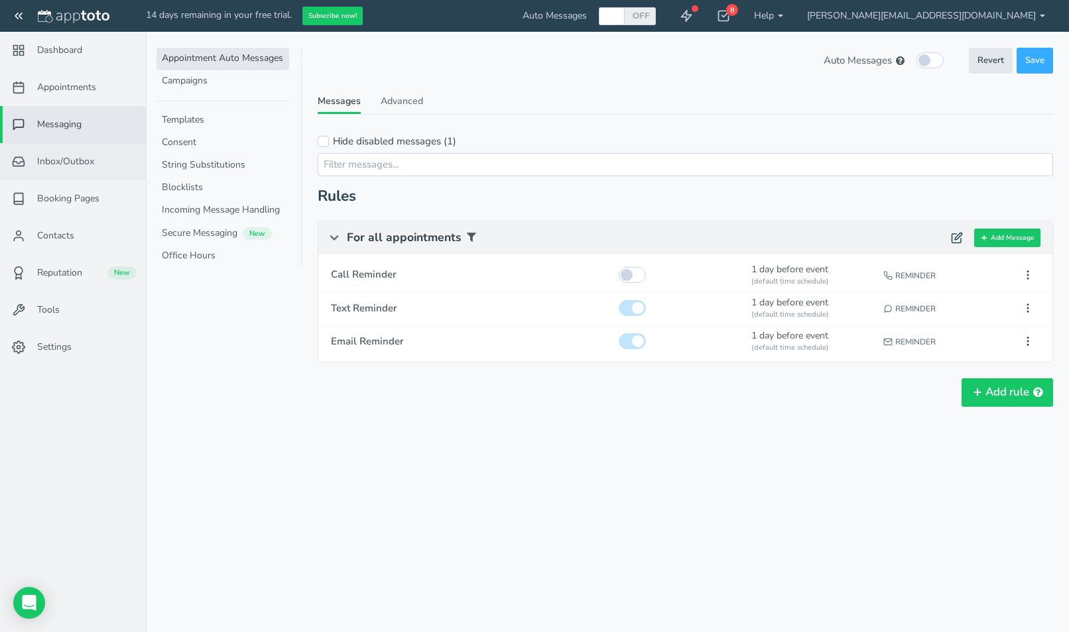
click at [50, 156] on span "Inbox/Outbox" at bounding box center [65, 161] width 57 height 13
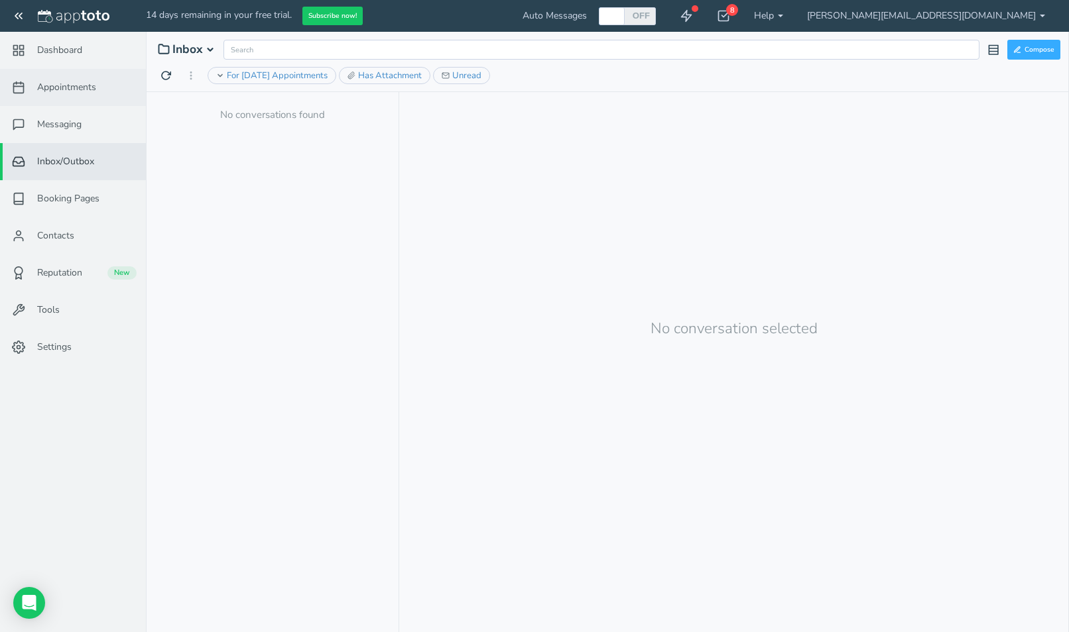
click at [51, 89] on span "Appointments" at bounding box center [66, 87] width 59 height 13
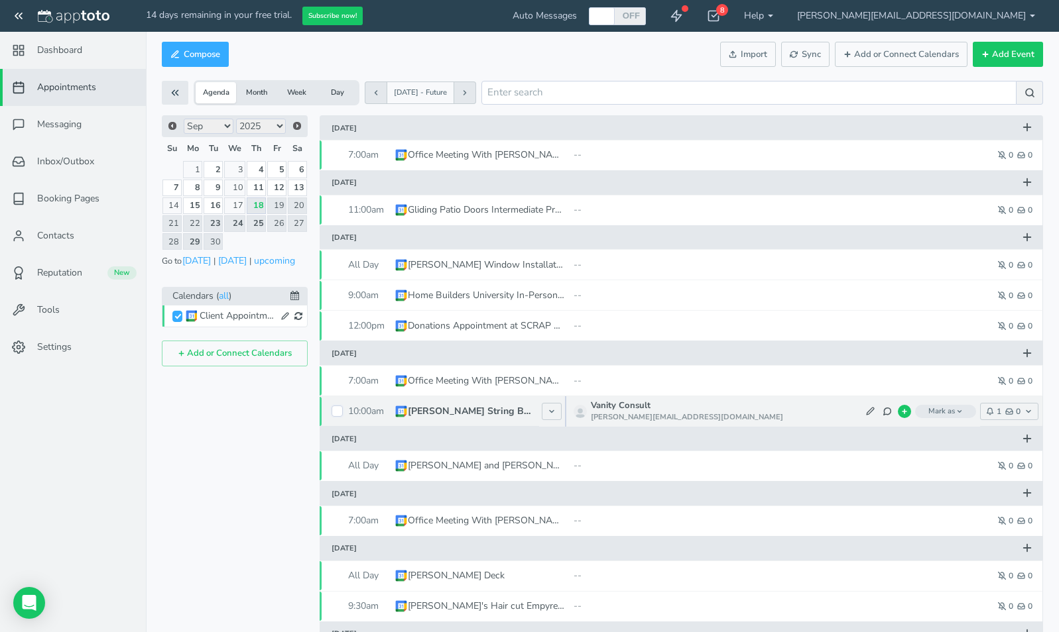
click at [335, 408] on input "checkbox" at bounding box center [336, 411] width 11 height 11
click at [936, 411] on span "Mark as" at bounding box center [945, 411] width 61 height 13
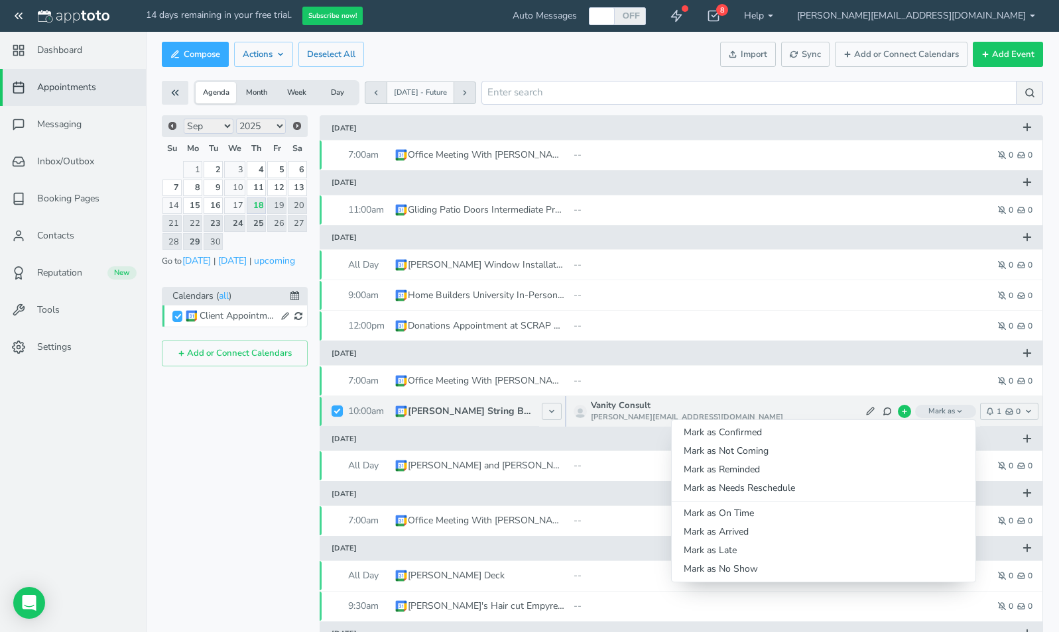
click at [334, 416] on input "checkbox" at bounding box center [336, 411] width 11 height 11
checkbox input "false"
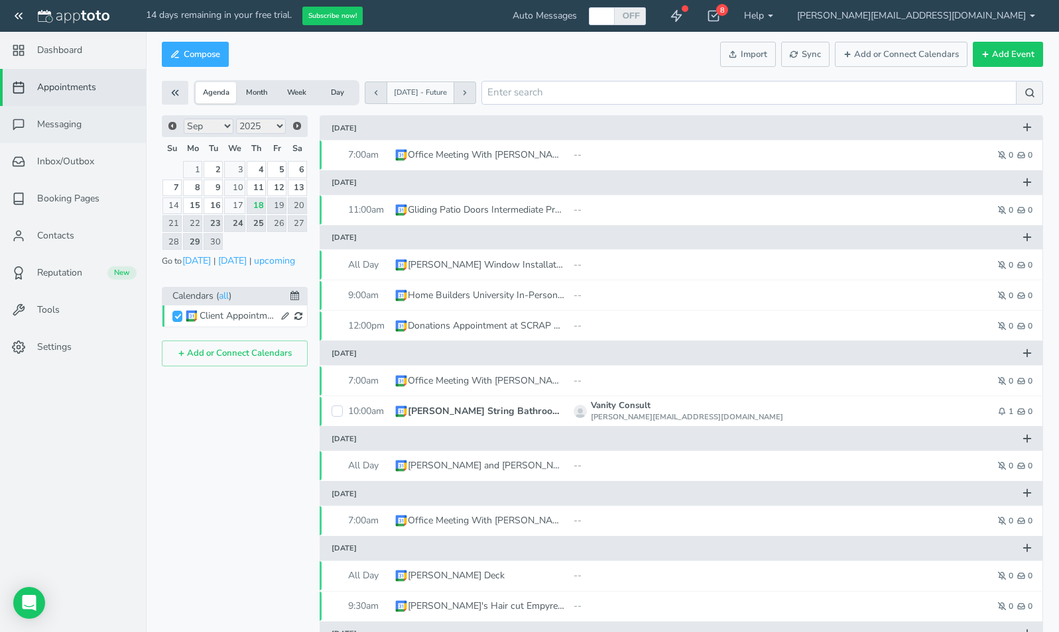
click at [76, 137] on link "Messaging" at bounding box center [73, 124] width 146 height 37
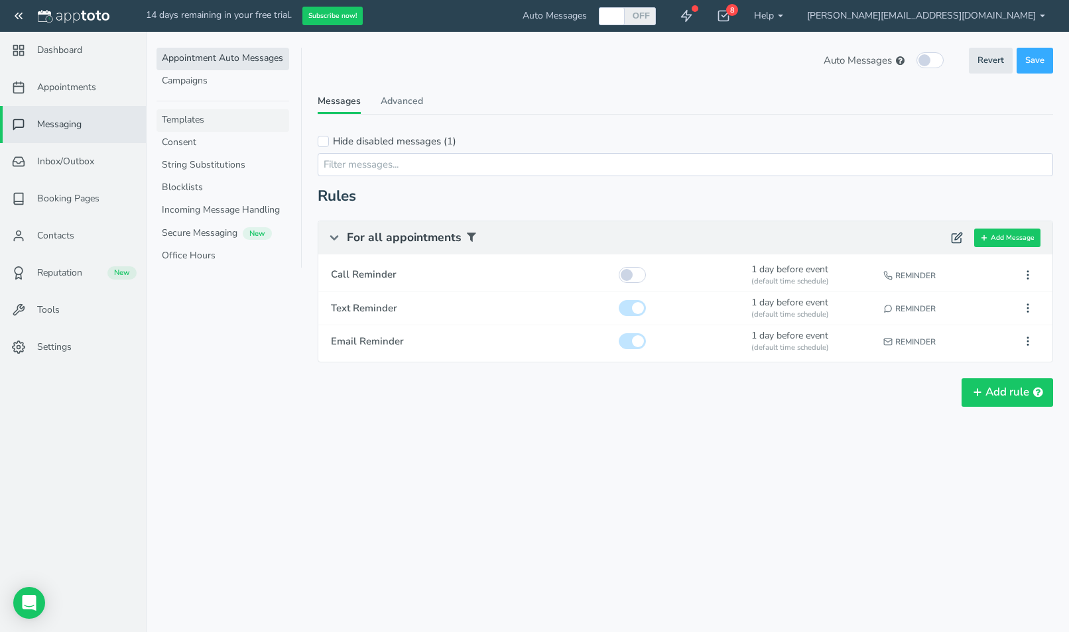
click at [168, 121] on link "Templates" at bounding box center [222, 120] width 133 height 23
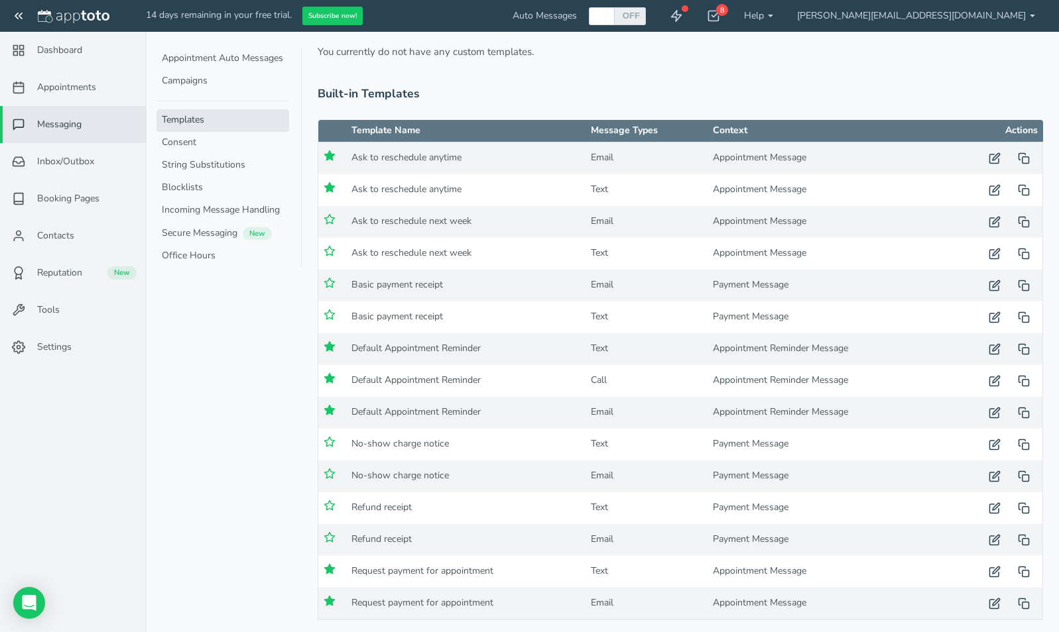
scroll to position [59, 0]
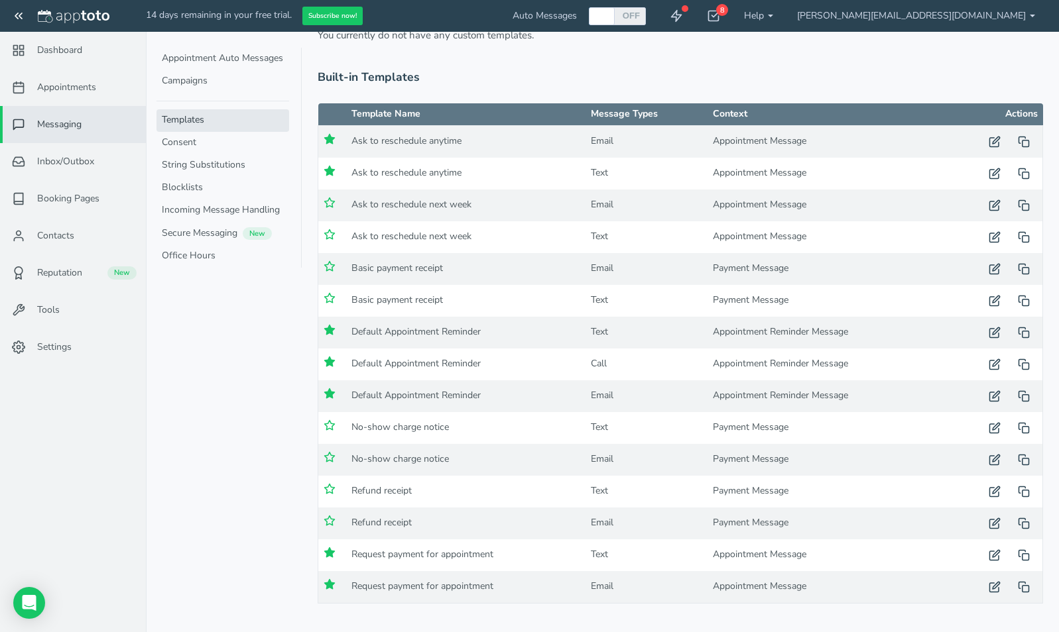
click at [327, 549] on icon at bounding box center [330, 553] width 12 height 12
click at [326, 583] on use at bounding box center [330, 584] width 10 height 9
click at [1000, 140] on icon "button" at bounding box center [995, 142] width 12 height 12
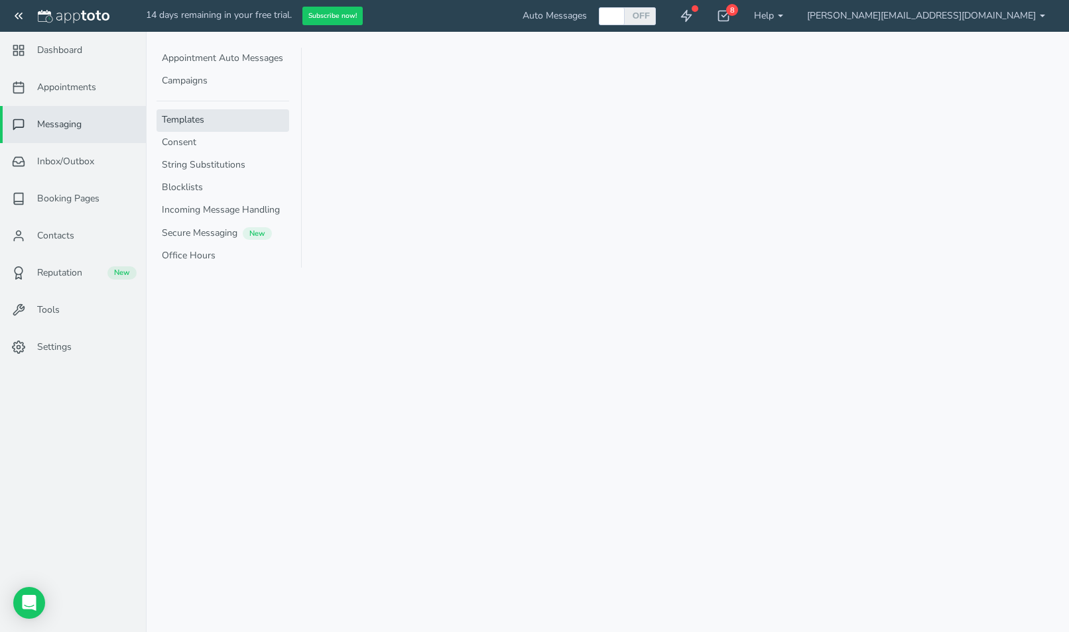
type input "Ask to reschedule anytime"
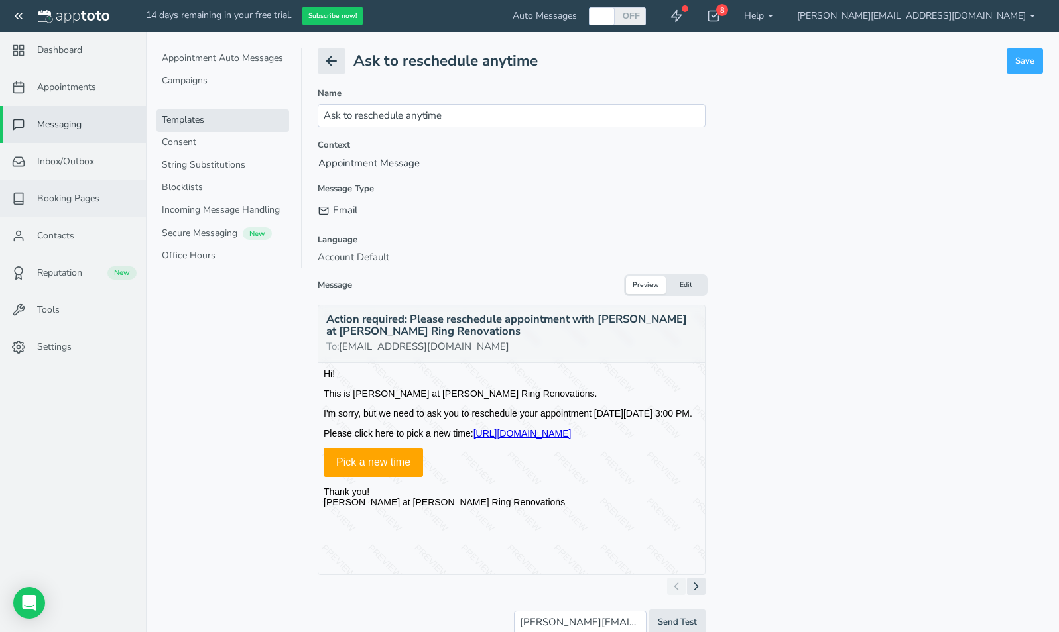
click at [89, 203] on span "Booking Pages" at bounding box center [68, 198] width 62 height 13
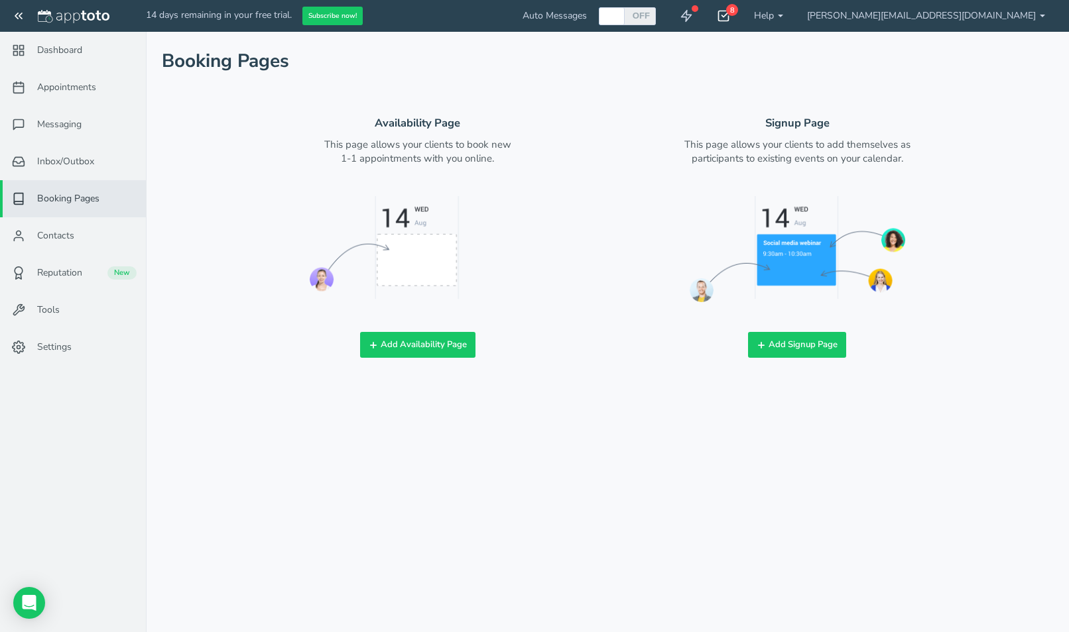
click at [738, 9] on div "8" at bounding box center [732, 10] width 12 height 12
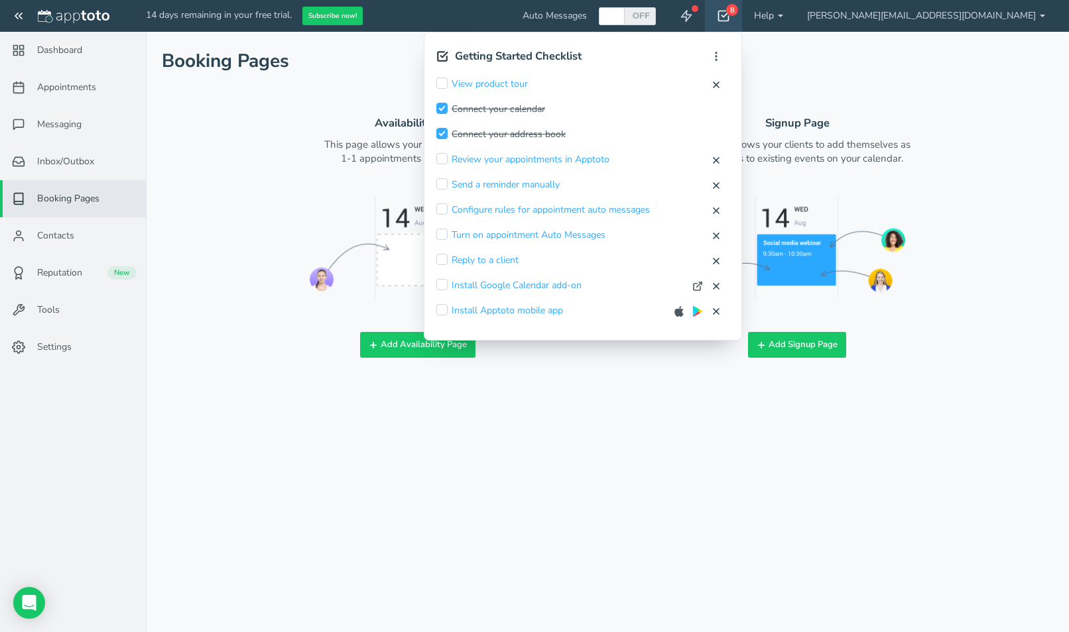
click at [417, 87] on div "No results found for "" 0 result for "" Add Add Availability Page This page all…" at bounding box center [607, 222] width 891 height 272
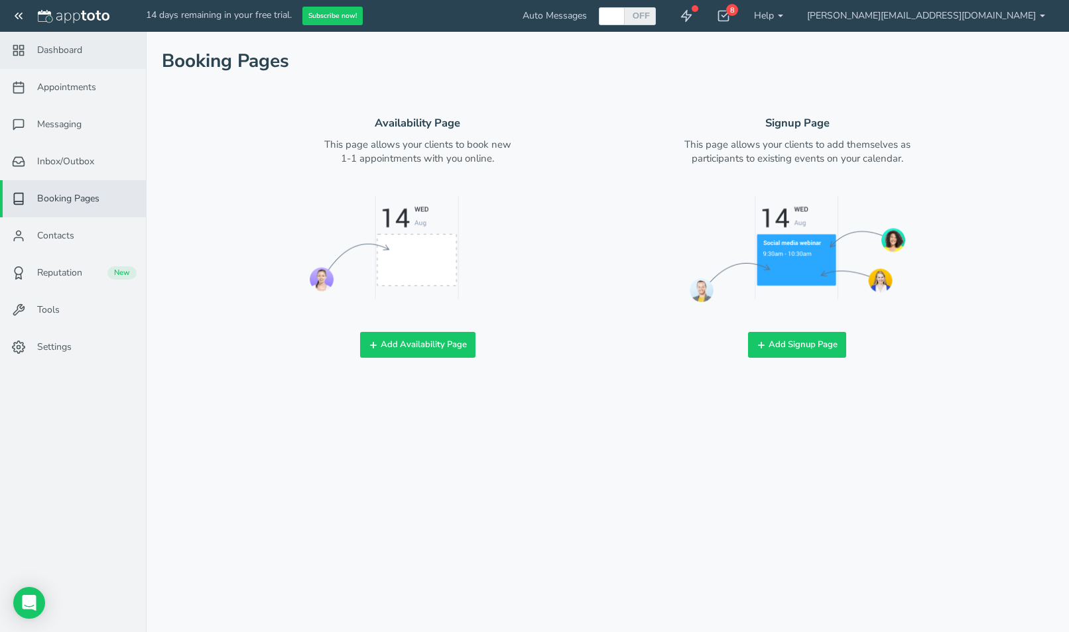
click at [58, 48] on span "Dashboard" at bounding box center [59, 50] width 45 height 13
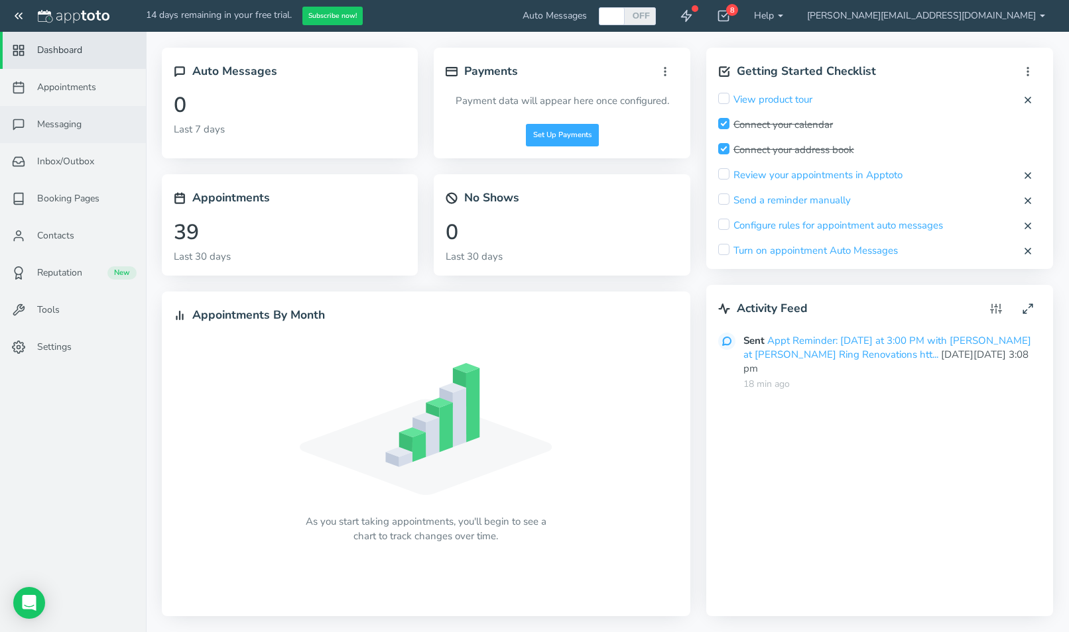
click at [67, 119] on span "Messaging" at bounding box center [59, 124] width 44 height 13
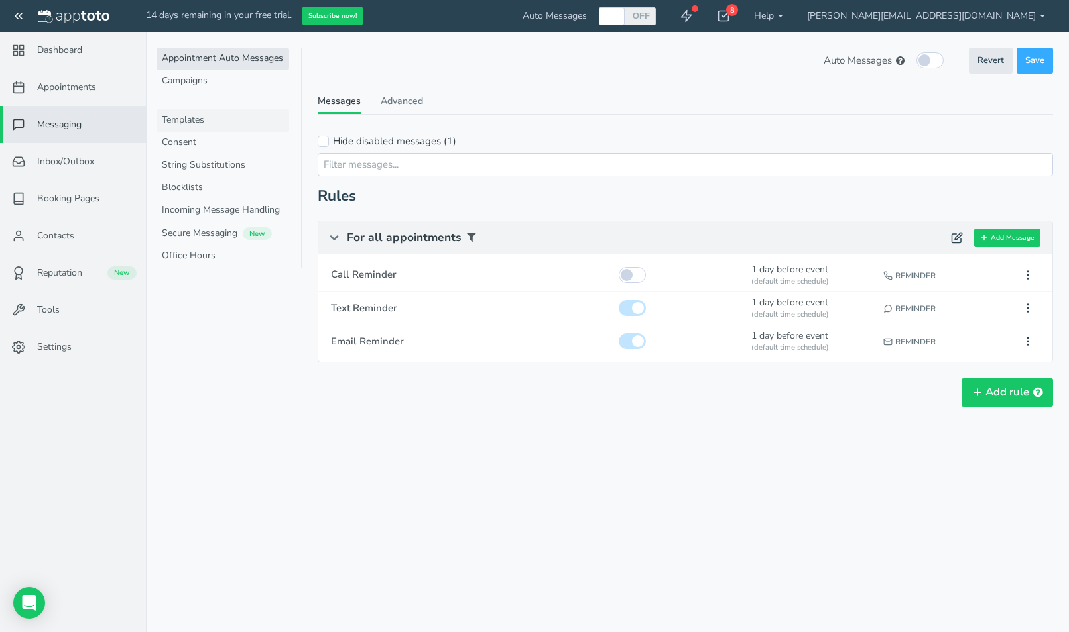
click at [171, 118] on link "Templates" at bounding box center [222, 120] width 133 height 23
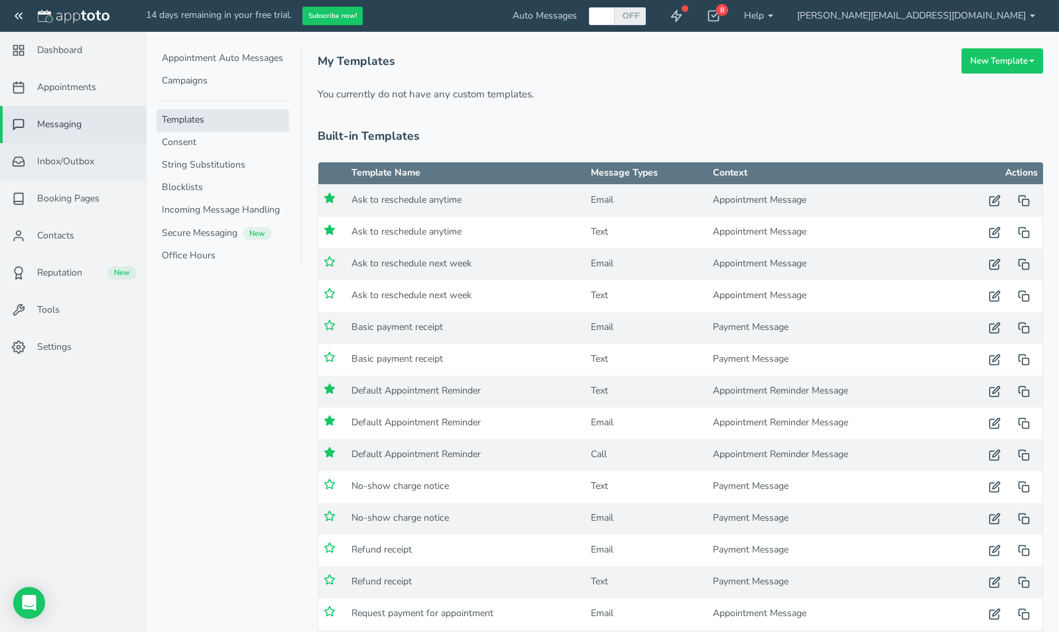
click at [76, 160] on span "Inbox/Outbox" at bounding box center [65, 161] width 57 height 13
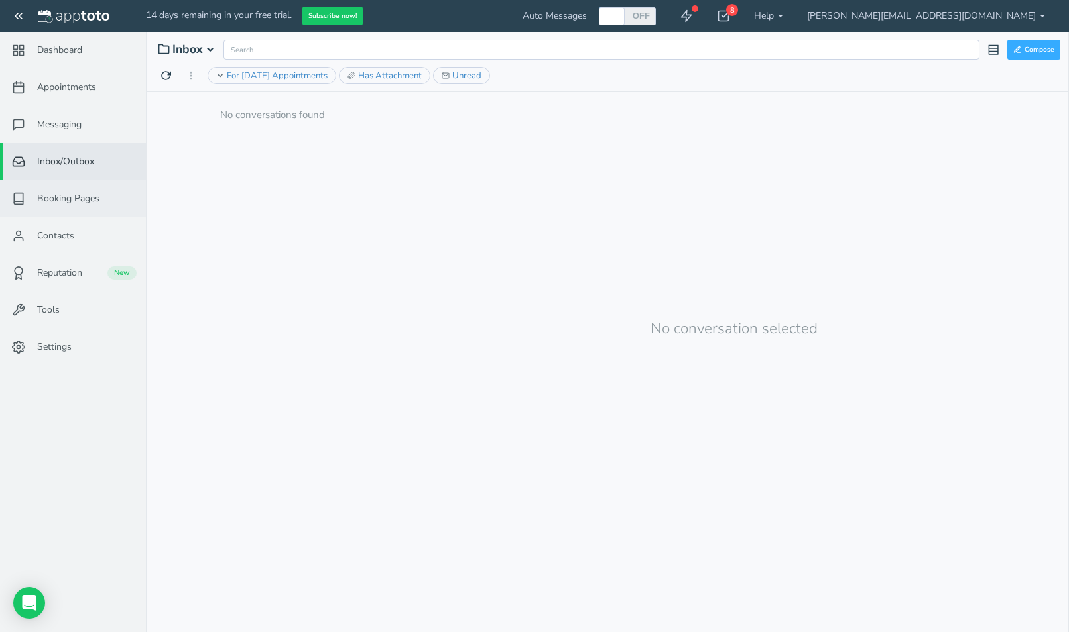
click at [63, 201] on span "Booking Pages" at bounding box center [68, 198] width 62 height 13
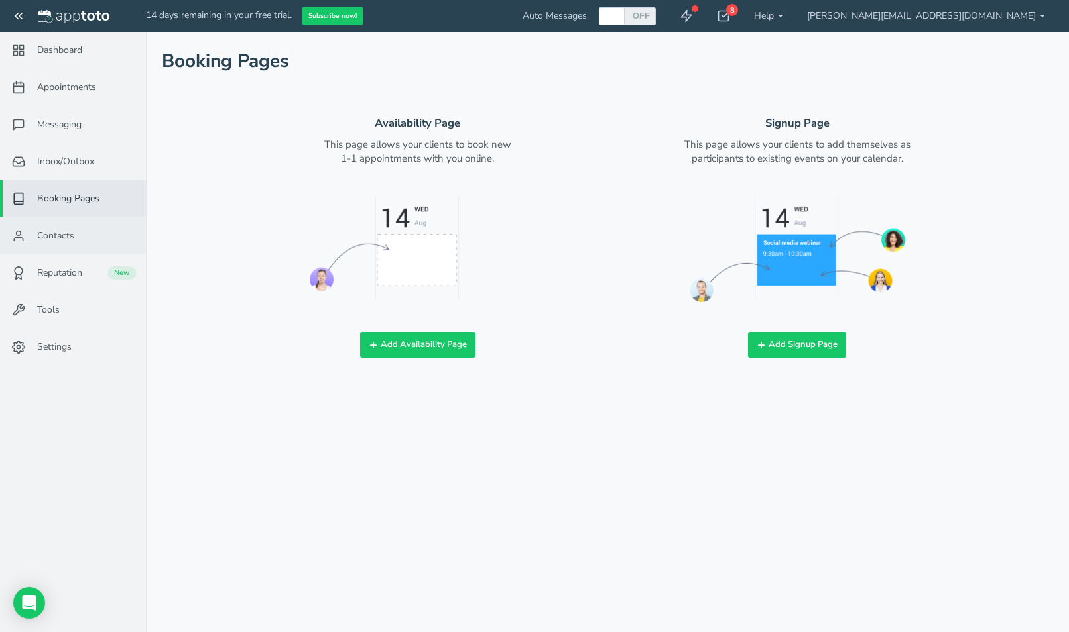
click at [58, 225] on link "Contacts" at bounding box center [73, 235] width 146 height 37
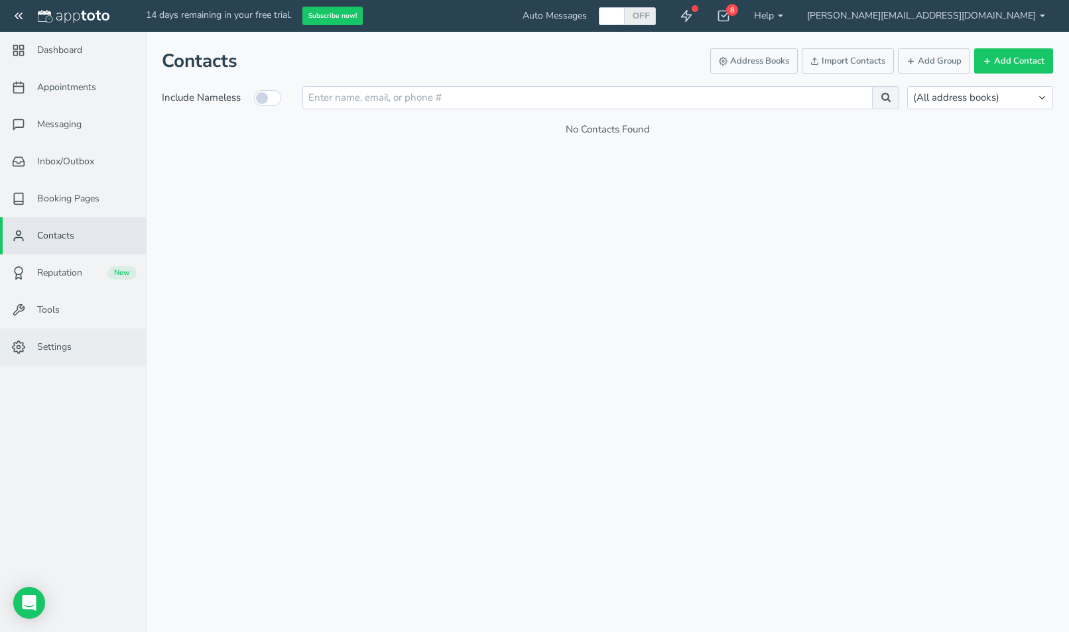
click at [44, 333] on link "Settings" at bounding box center [73, 347] width 146 height 37
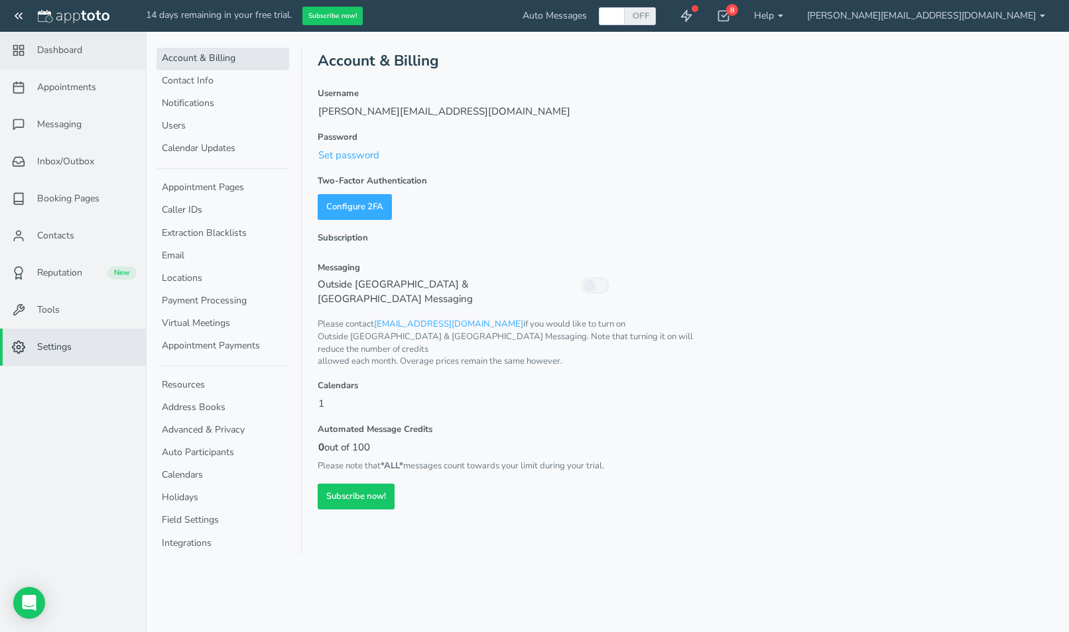
click at [50, 52] on span "Dashboard" at bounding box center [59, 50] width 45 height 13
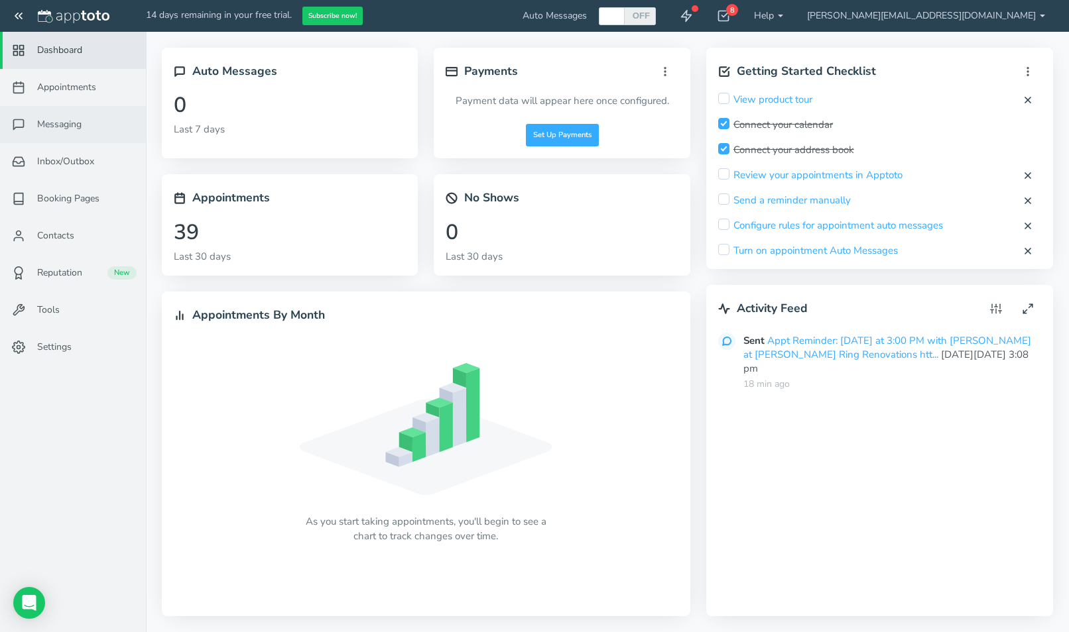
click at [72, 119] on span "Messaging" at bounding box center [59, 124] width 44 height 13
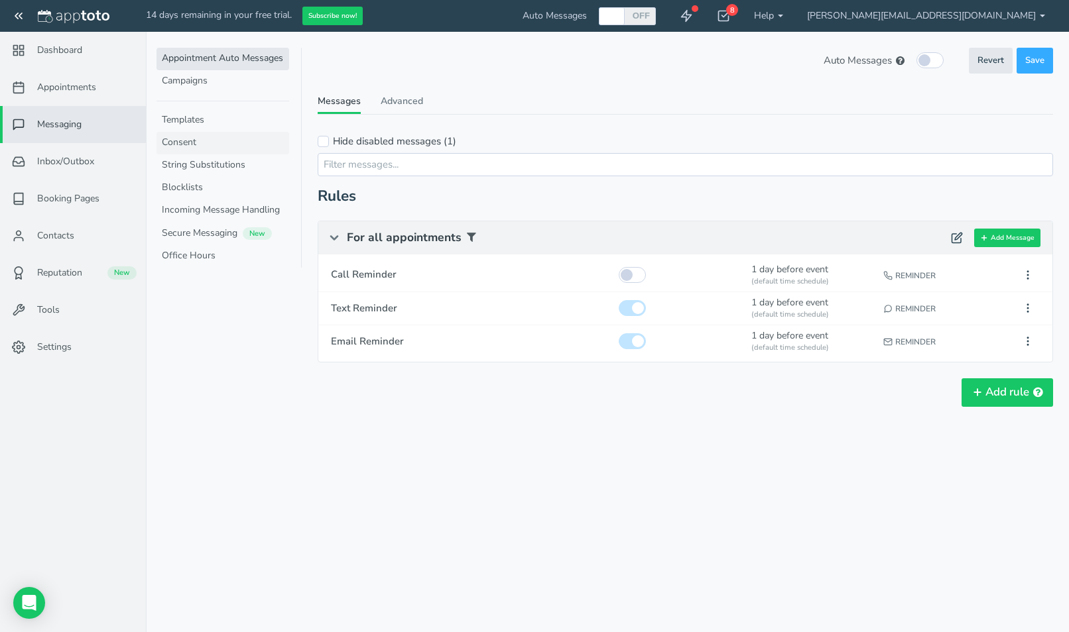
click at [162, 147] on link "Consent" at bounding box center [222, 143] width 133 height 23
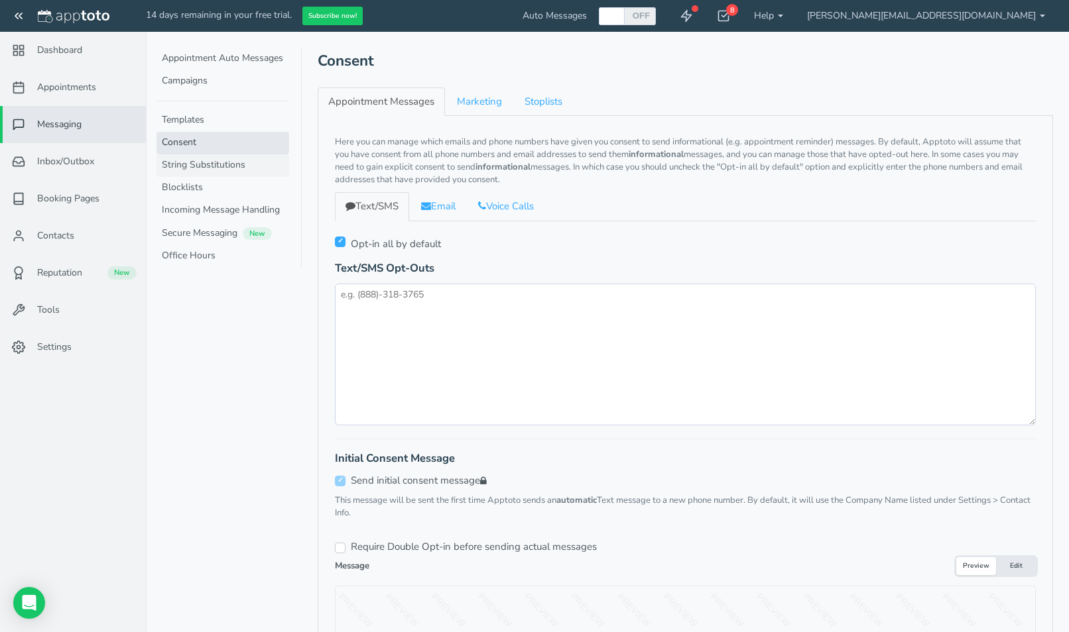
checkbox input "true"
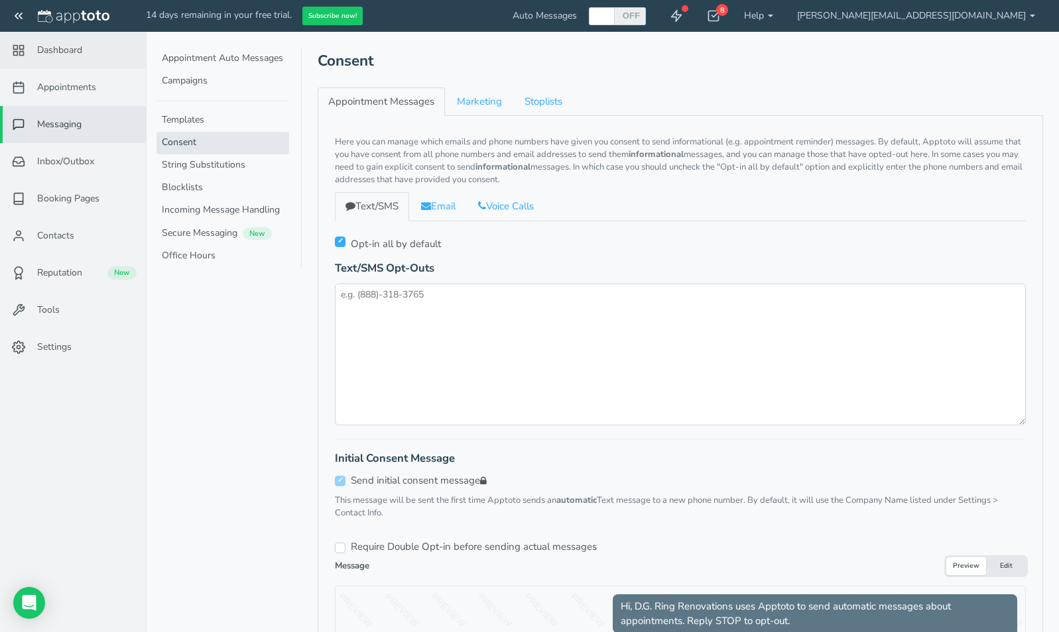
click at [74, 38] on link "Dashboard" at bounding box center [73, 50] width 146 height 37
